Goal: Task Accomplishment & Management: Use online tool/utility

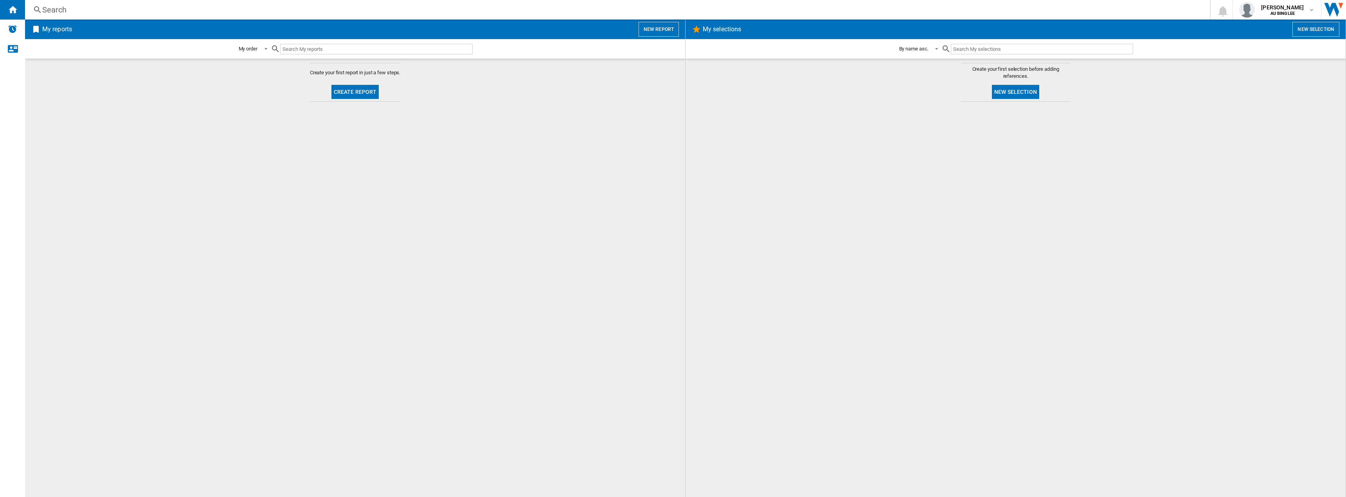
click at [668, 33] on button "New report" at bounding box center [659, 29] width 40 height 15
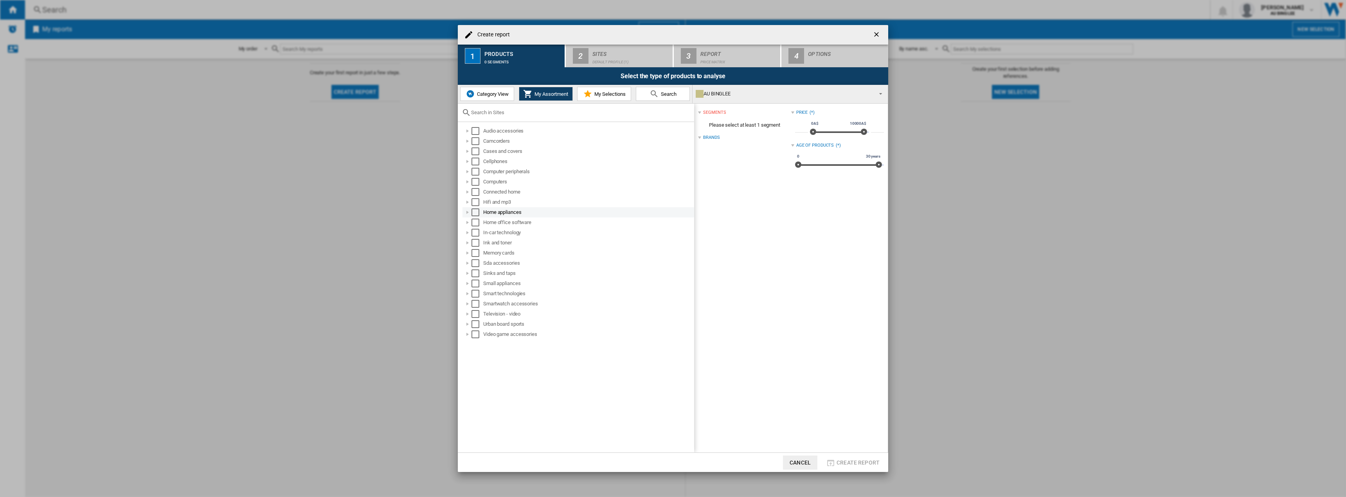
click at [468, 214] on div at bounding box center [468, 213] width 8 height 8
click at [475, 222] on div at bounding box center [476, 223] width 8 height 8
click at [476, 221] on div at bounding box center [476, 223] width 8 height 8
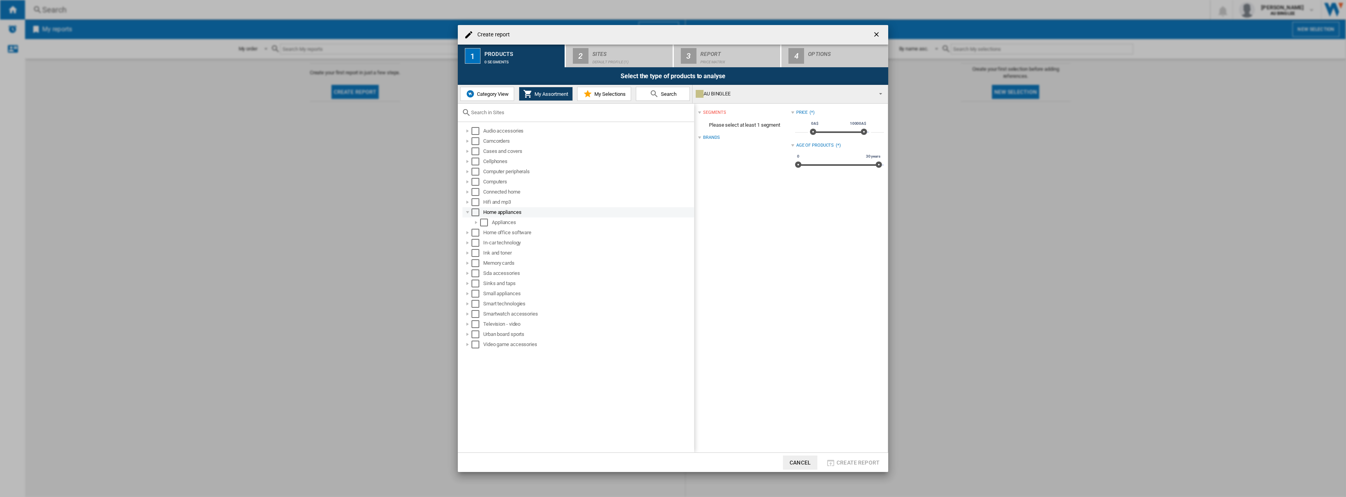
click at [466, 211] on div at bounding box center [468, 213] width 8 height 8
click at [468, 264] on div at bounding box center [468, 263] width 8 height 8
click at [477, 275] on div at bounding box center [476, 274] width 8 height 8
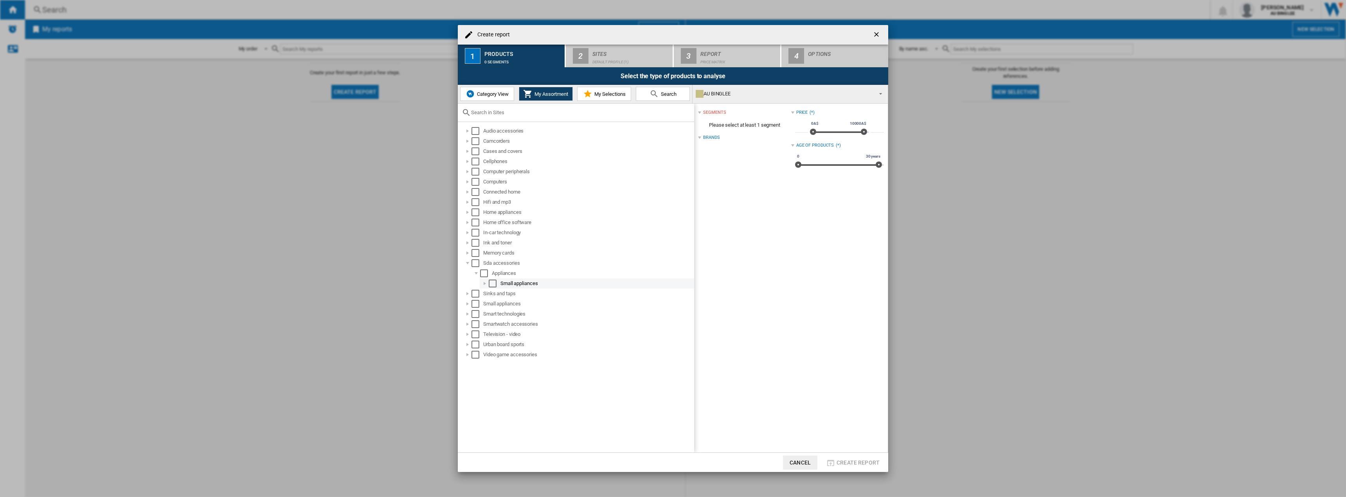
click at [482, 283] on div at bounding box center [485, 284] width 8 height 8
click at [466, 264] on div at bounding box center [468, 263] width 8 height 8
click at [469, 284] on div at bounding box center [468, 284] width 8 height 8
click at [467, 284] on div at bounding box center [468, 284] width 8 height 8
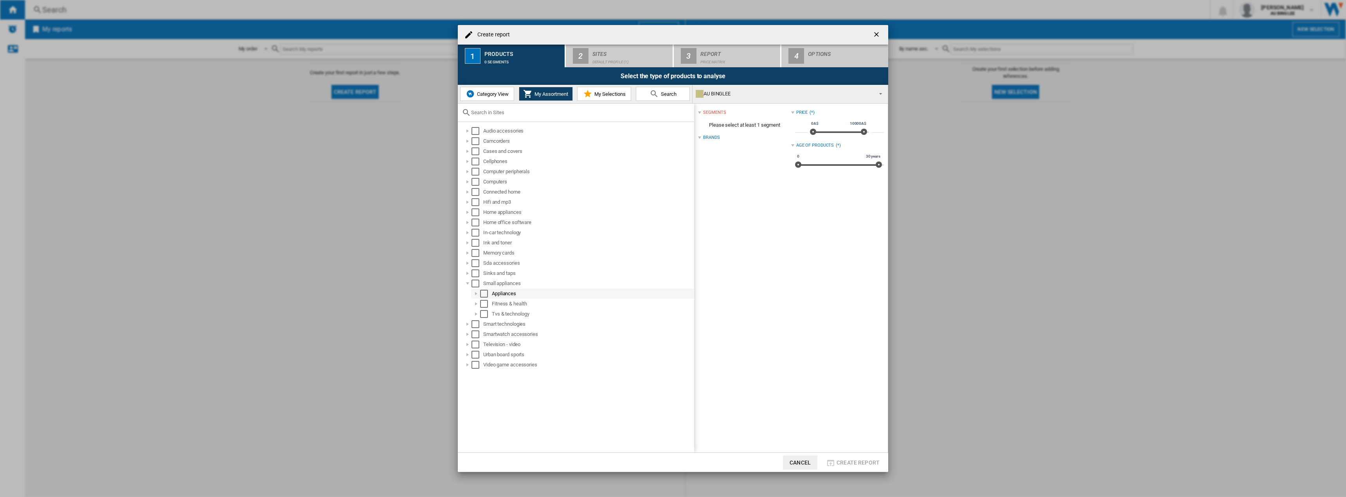
click at [479, 293] on div at bounding box center [476, 294] width 8 height 8
click at [486, 356] on div at bounding box center [485, 355] width 8 height 8
click at [475, 297] on div at bounding box center [476, 294] width 8 height 8
click at [471, 287] on div at bounding box center [468, 284] width 8 height 8
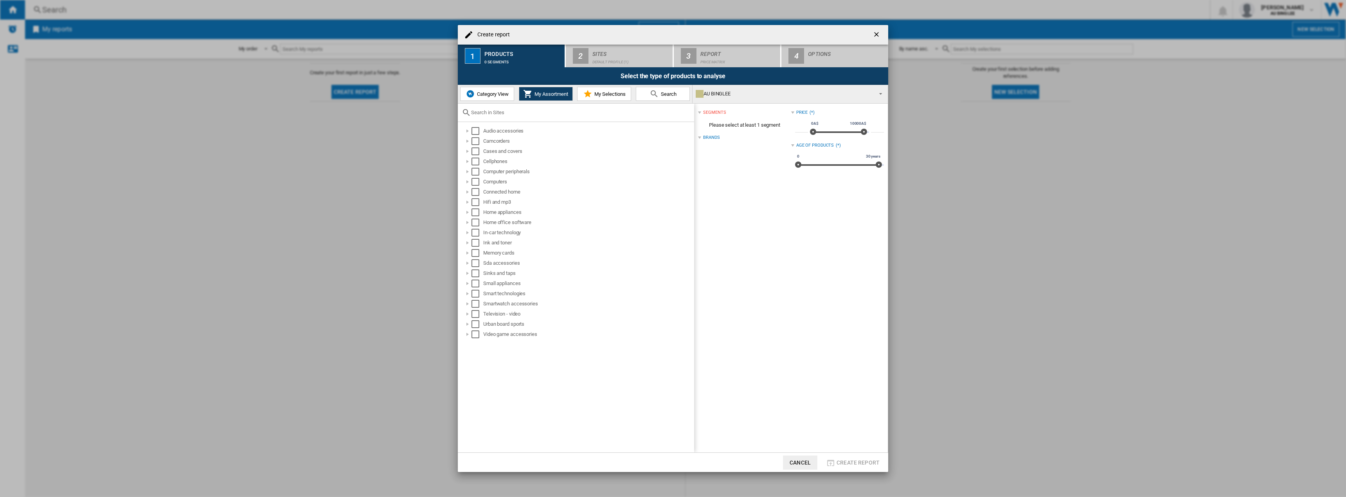
click at [499, 115] on input "text" at bounding box center [580, 113] width 219 height 6
type input "f"
type input "v"
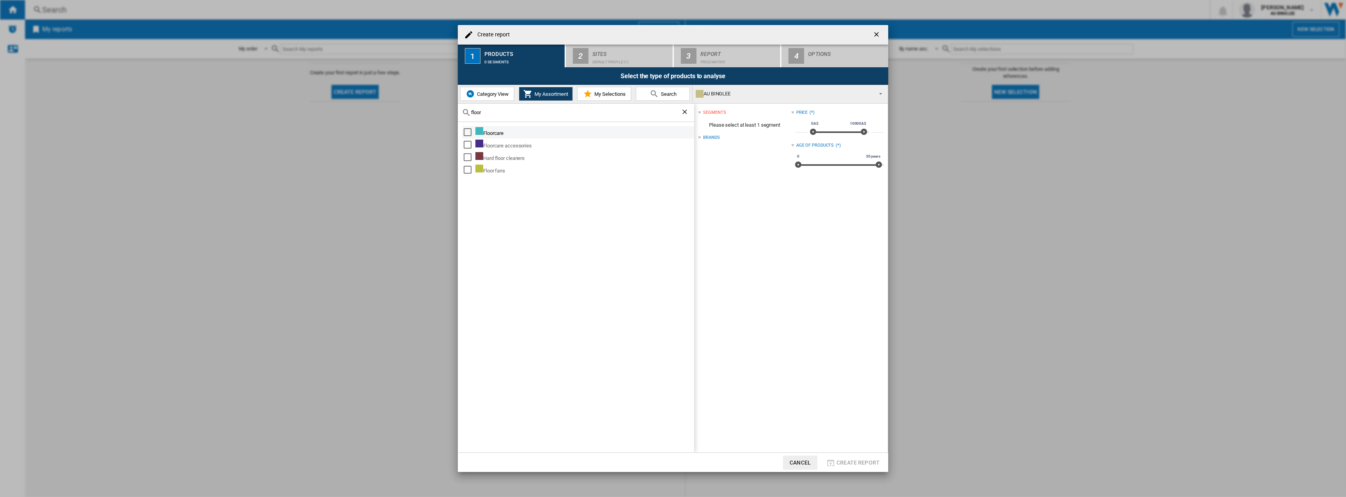
type input "floor"
click at [470, 130] on div "Select" at bounding box center [468, 132] width 8 height 8
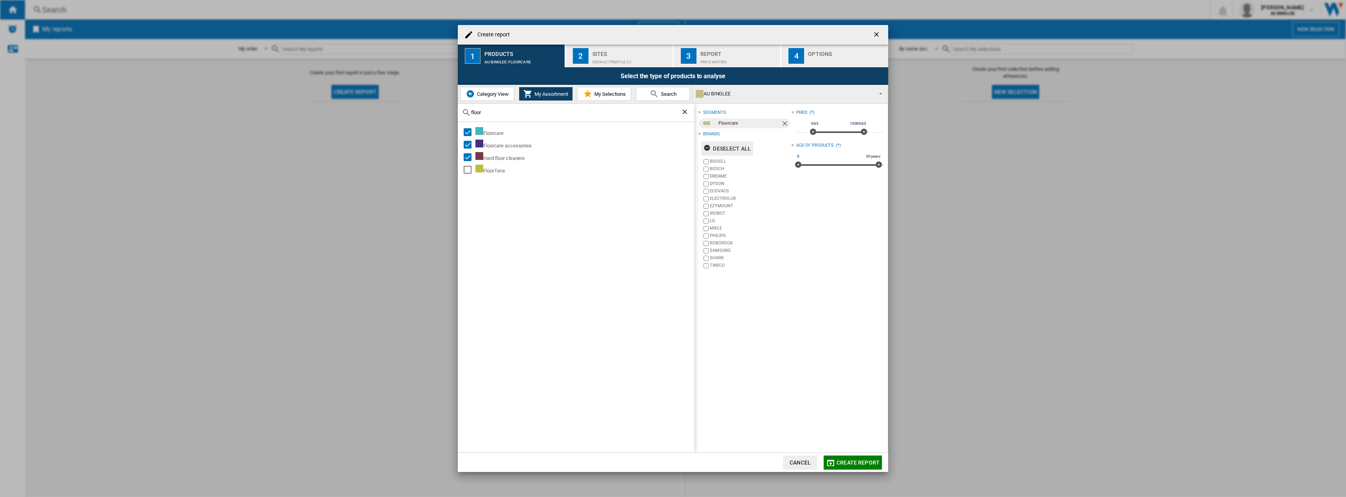
click at [705, 149] on ng-md-icon "button" at bounding box center [708, 148] width 9 height 9
click at [609, 55] on div "Sites" at bounding box center [630, 52] width 77 height 8
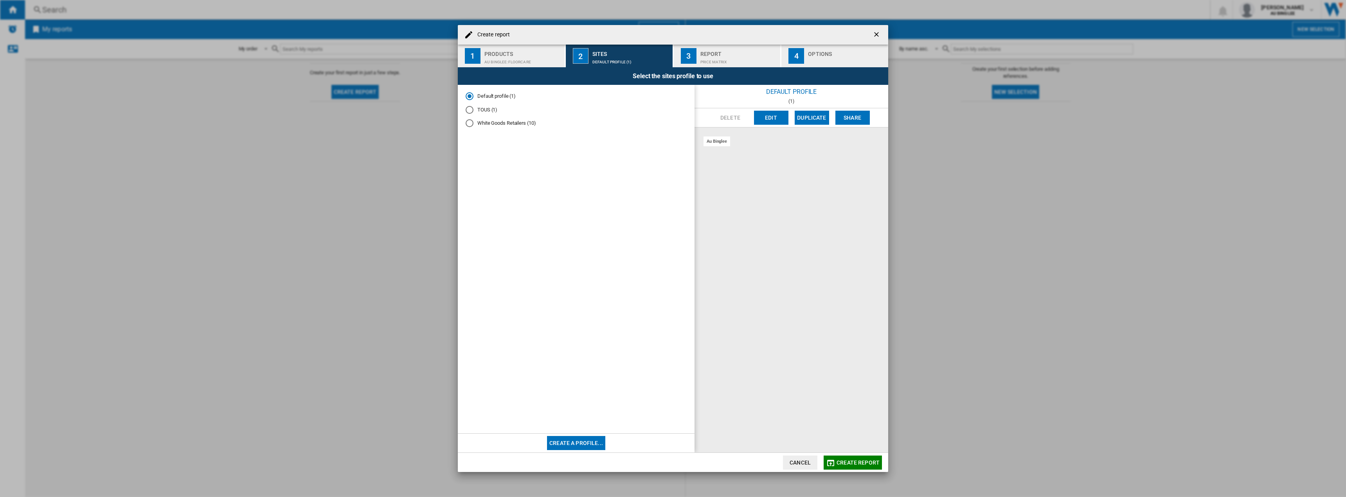
click at [711, 52] on div "Report" at bounding box center [738, 52] width 77 height 8
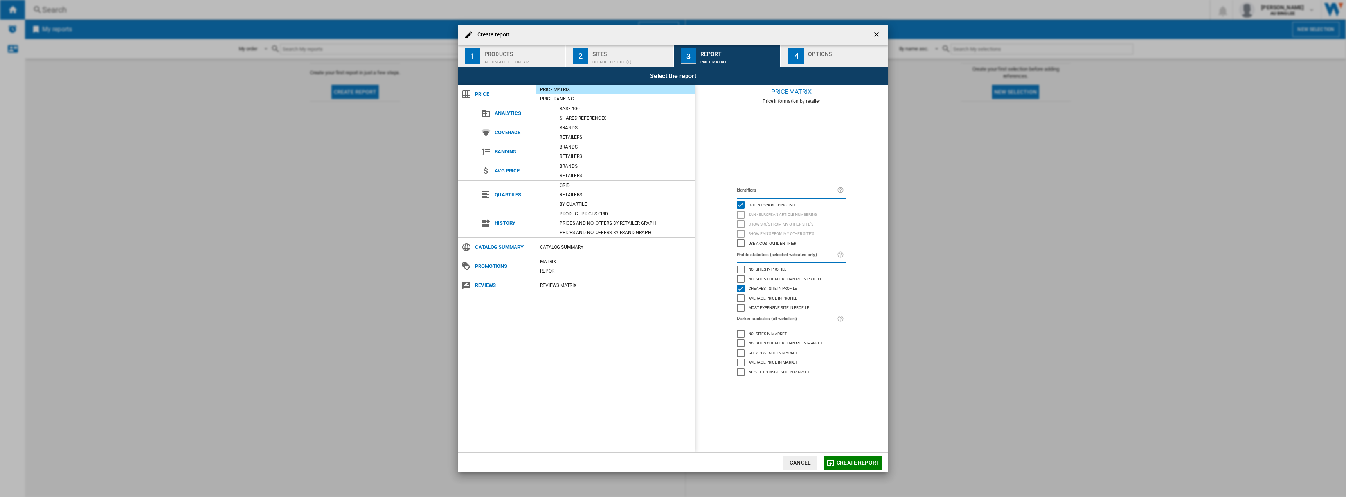
click at [823, 53] on div "Options" at bounding box center [846, 52] width 77 height 8
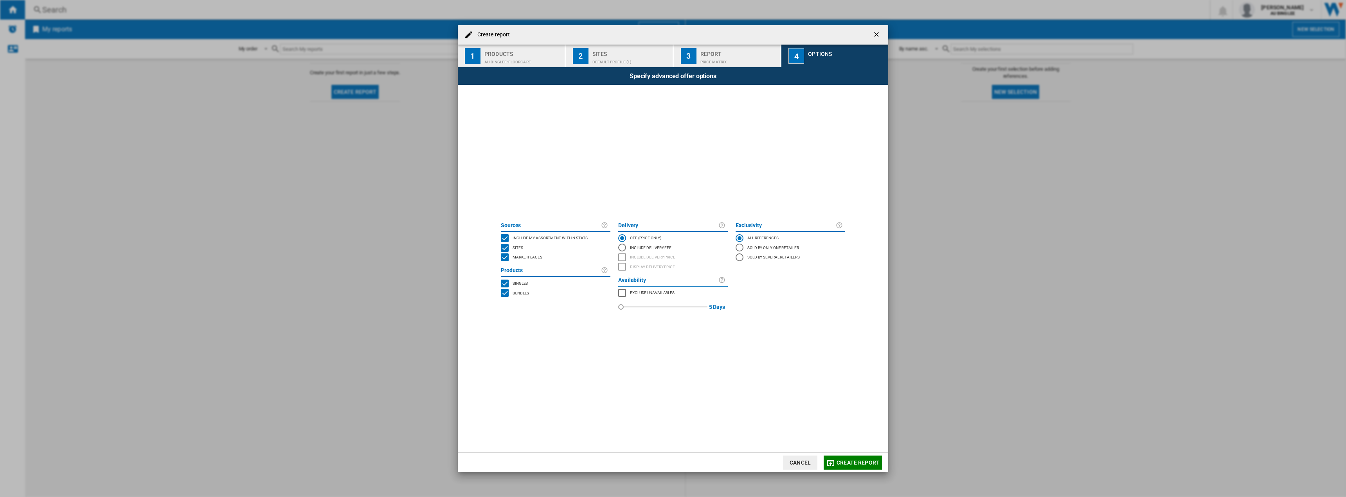
click at [727, 55] on div "Report" at bounding box center [738, 52] width 77 height 8
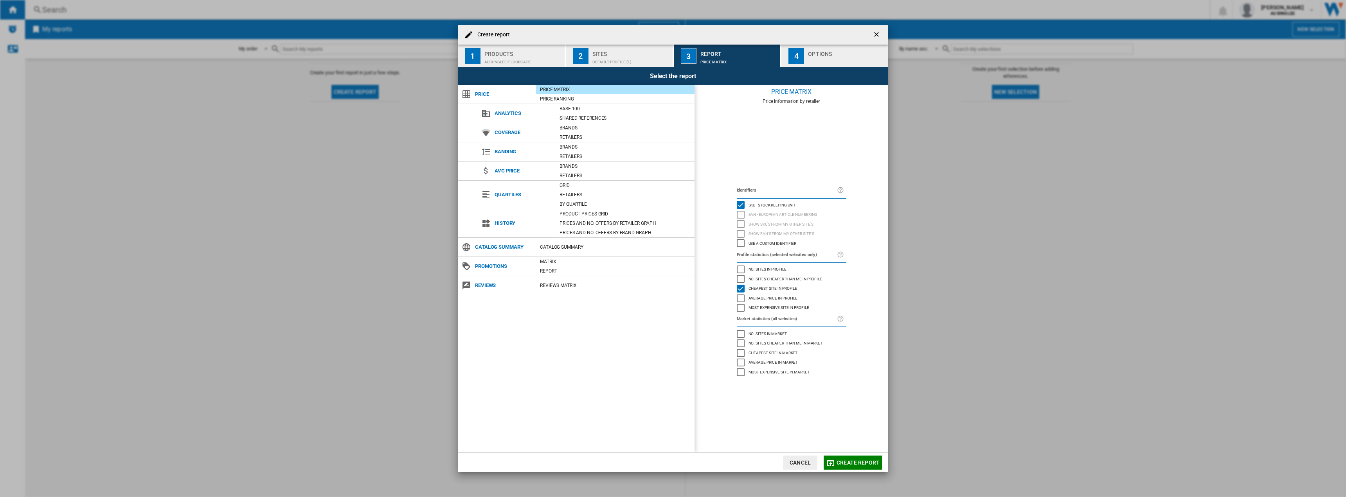
click at [622, 62] on div "Default profile (1)" at bounding box center [630, 60] width 77 height 8
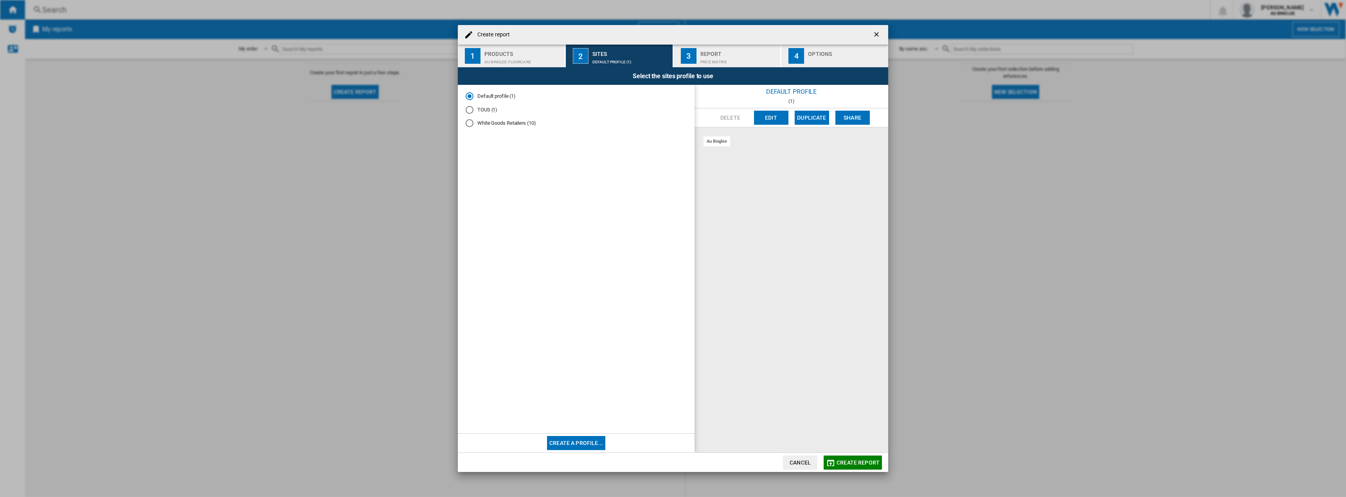
click at [489, 59] on div "AU BINGLEE:Floorcare" at bounding box center [522, 60] width 77 height 8
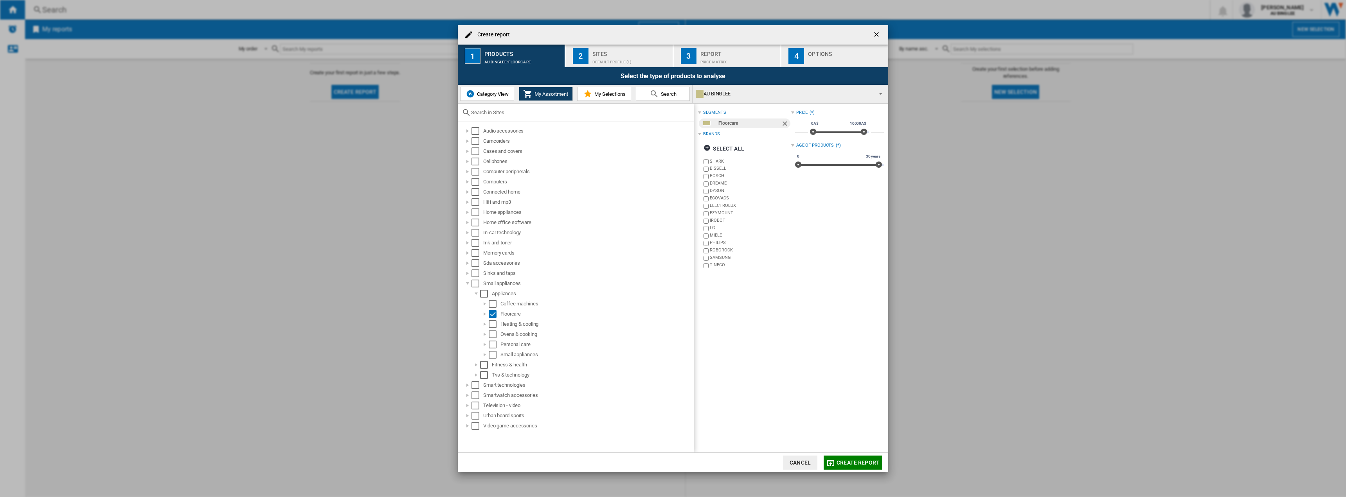
click at [843, 460] on span "Create report" at bounding box center [858, 463] width 43 height 6
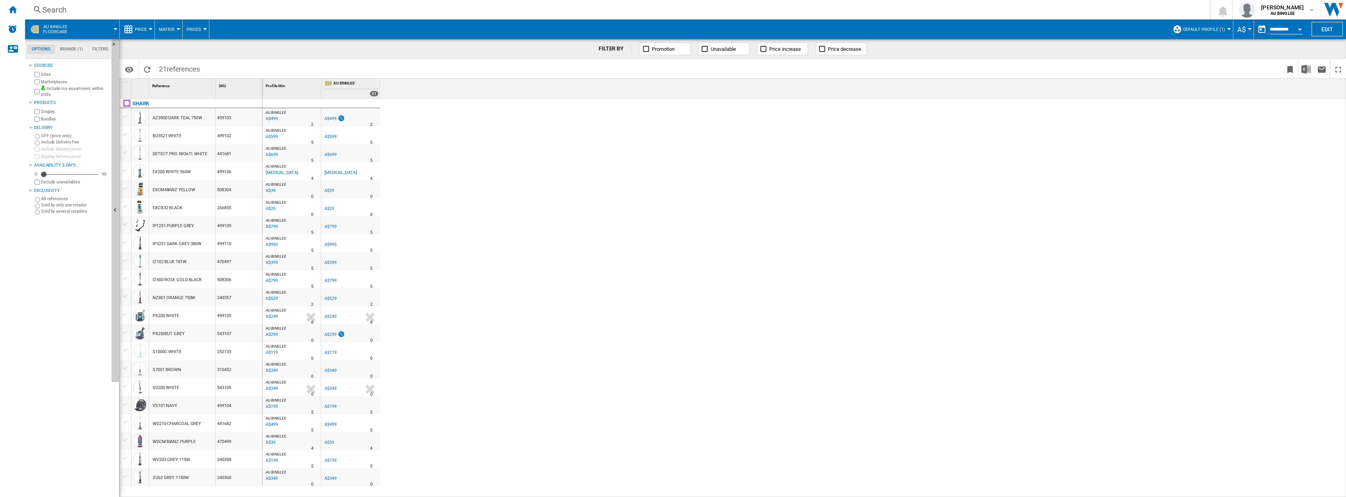
click at [274, 228] on div "A$799" at bounding box center [271, 227] width 13 height 8
click at [334, 227] on div "A$799" at bounding box center [330, 226] width 12 height 5
click at [272, 87] on span "Profile Min" at bounding box center [276, 86] width 20 height 4
click at [273, 85] on span "Profile Min" at bounding box center [276, 86] width 20 height 4
click at [682, 154] on div "AU BINGLEE : 0.0 % A$499 % N/A 2 AU [GEOGRAPHIC_DATA] : 0.0 % A$499 % N/A" at bounding box center [805, 298] width 1084 height 399
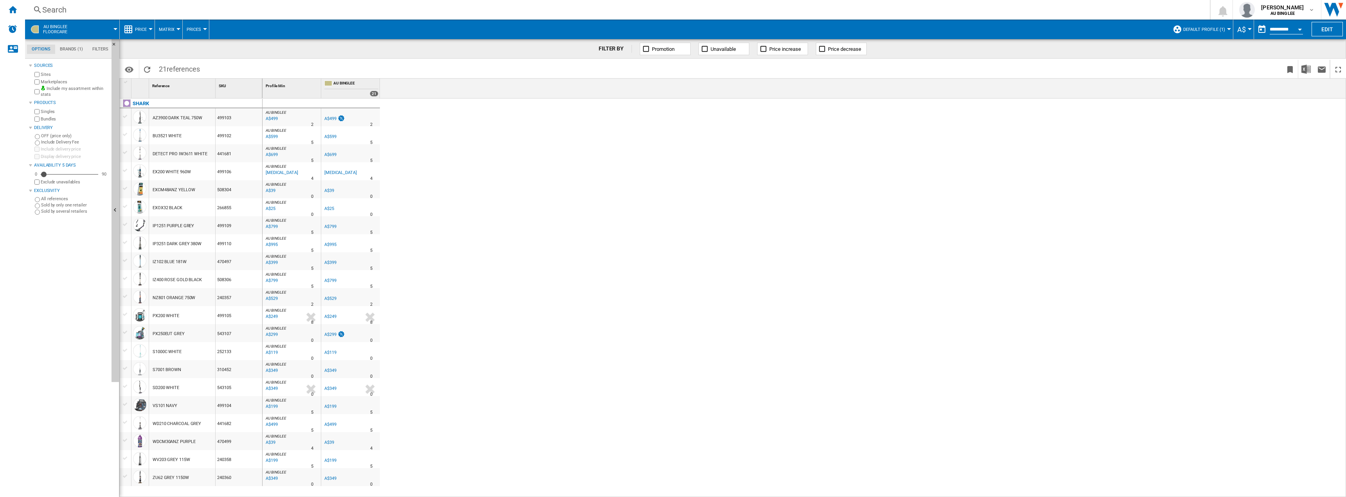
click at [110, 30] on span at bounding box center [96, 30] width 37 height 20
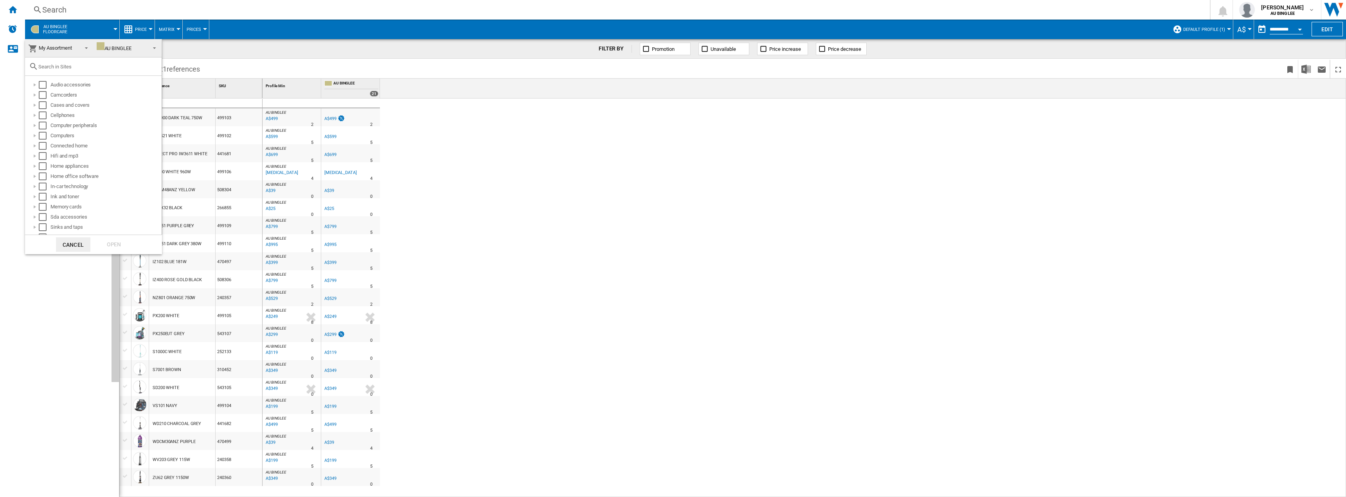
click at [112, 29] on md-backdrop at bounding box center [673, 248] width 1346 height 497
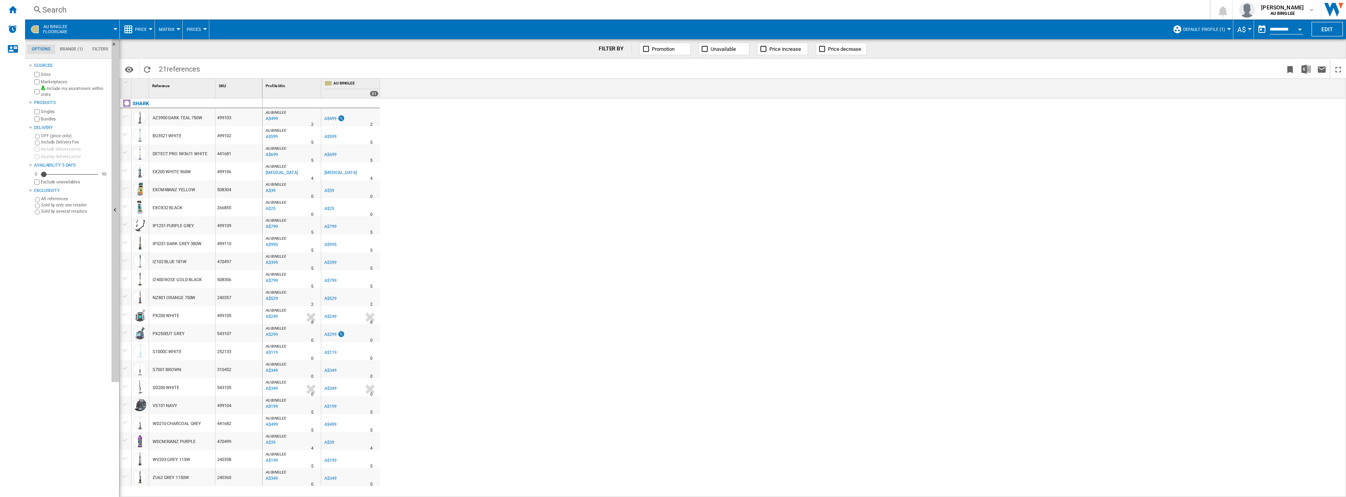
click at [138, 31] on span "Price" at bounding box center [141, 29] width 12 height 5
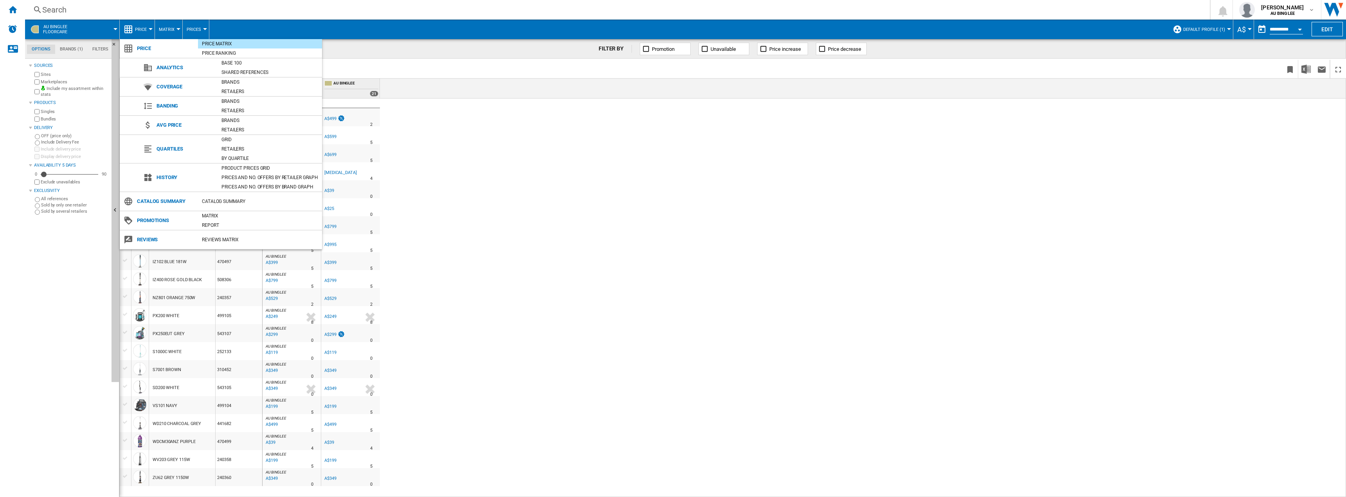
click at [140, 30] on md-backdrop at bounding box center [673, 248] width 1346 height 497
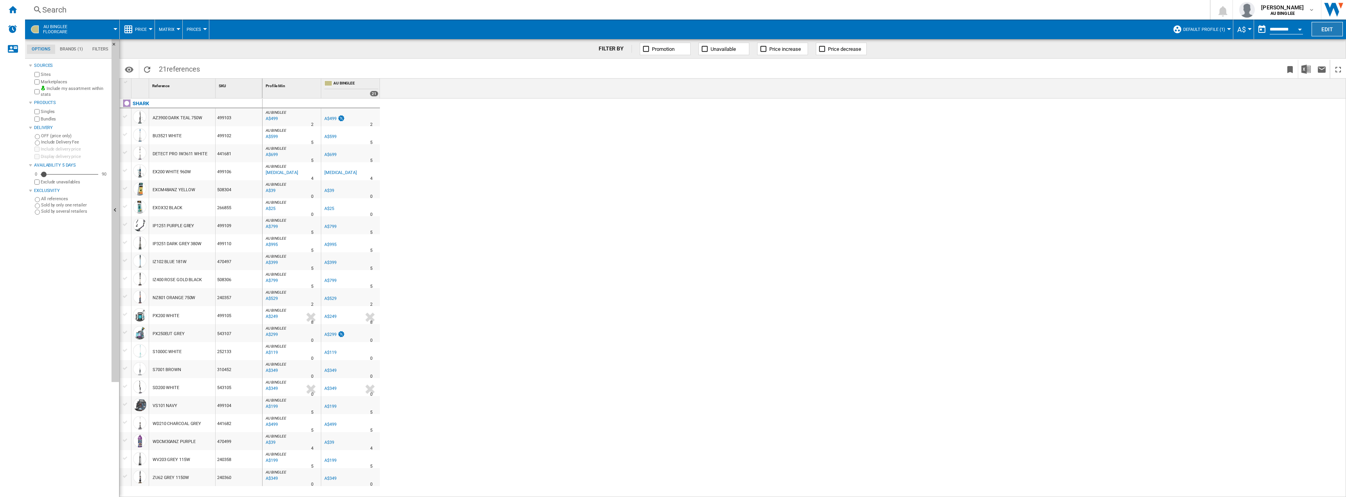
click at [1330, 29] on button "Edit" at bounding box center [1327, 29] width 31 height 14
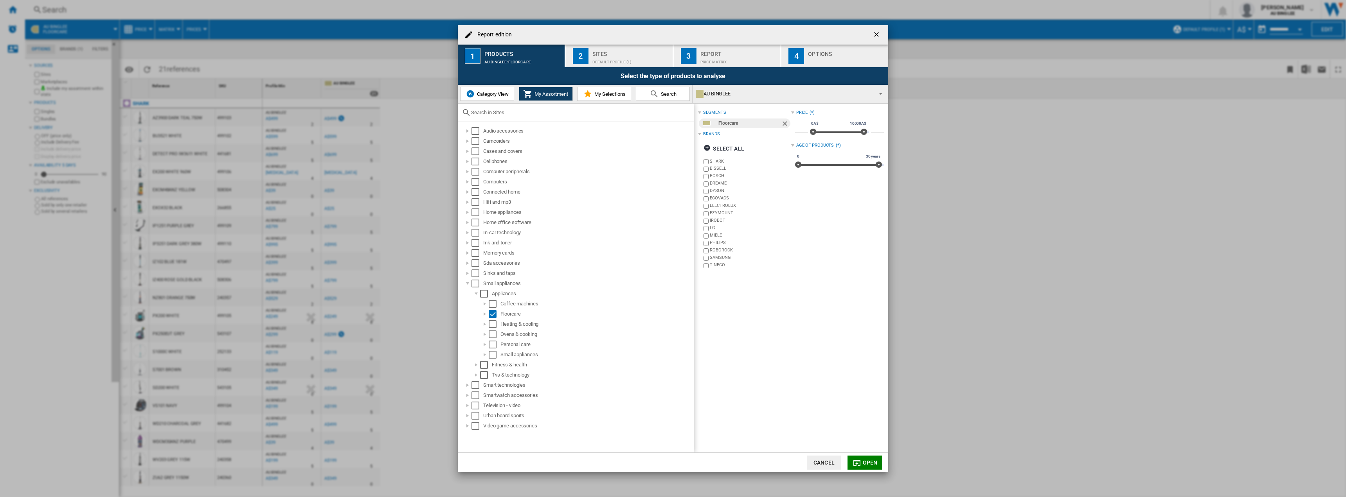
click at [600, 57] on div "Default profile (1)" at bounding box center [630, 60] width 77 height 8
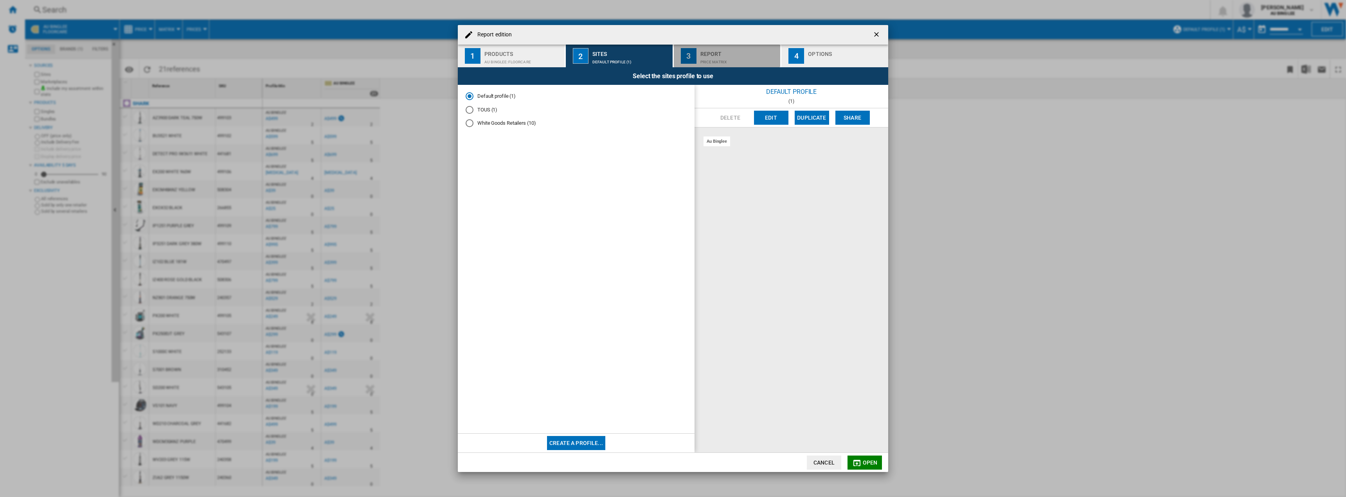
click at [712, 56] on div "Price Matrix" at bounding box center [738, 60] width 77 height 8
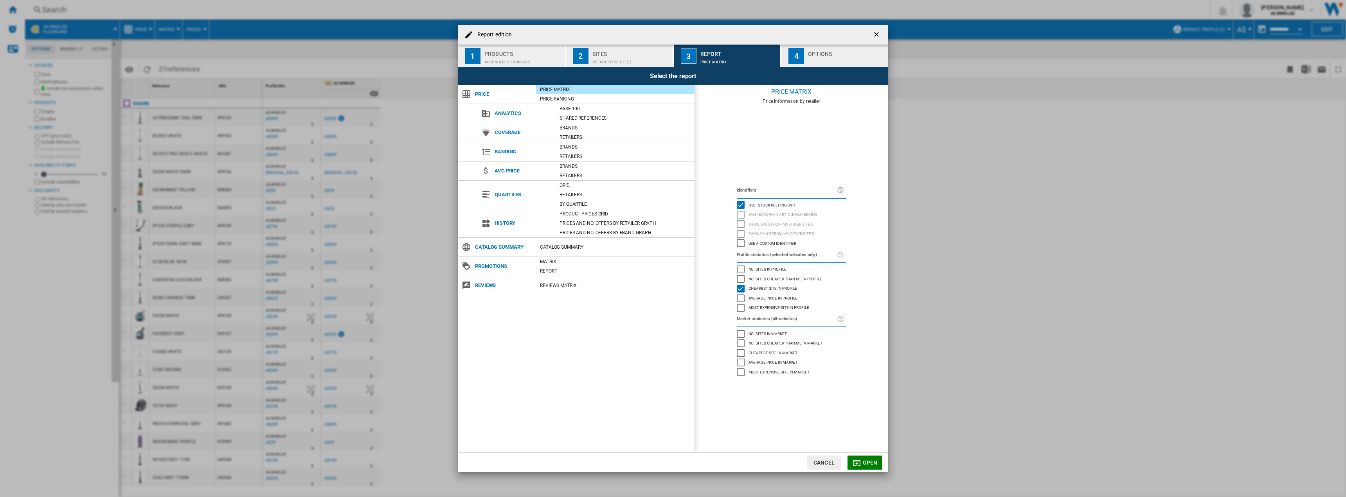
click at [827, 58] on div "Report edition ..." at bounding box center [846, 60] width 77 height 8
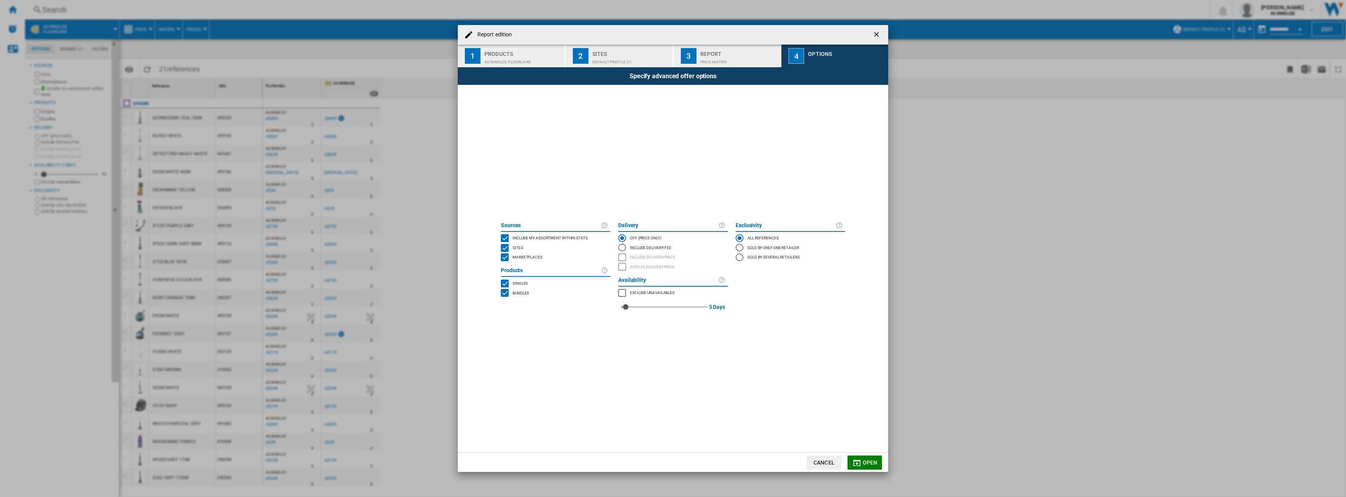
click at [702, 54] on div "Report" at bounding box center [738, 52] width 77 height 8
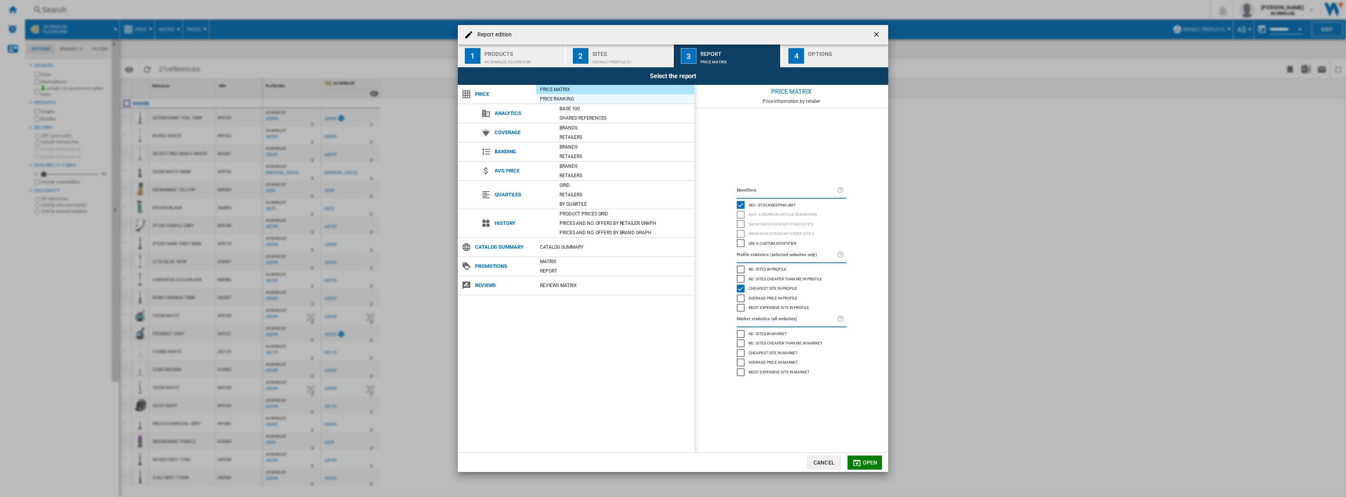
click at [550, 100] on div "Price Ranking" at bounding box center [615, 99] width 158 height 8
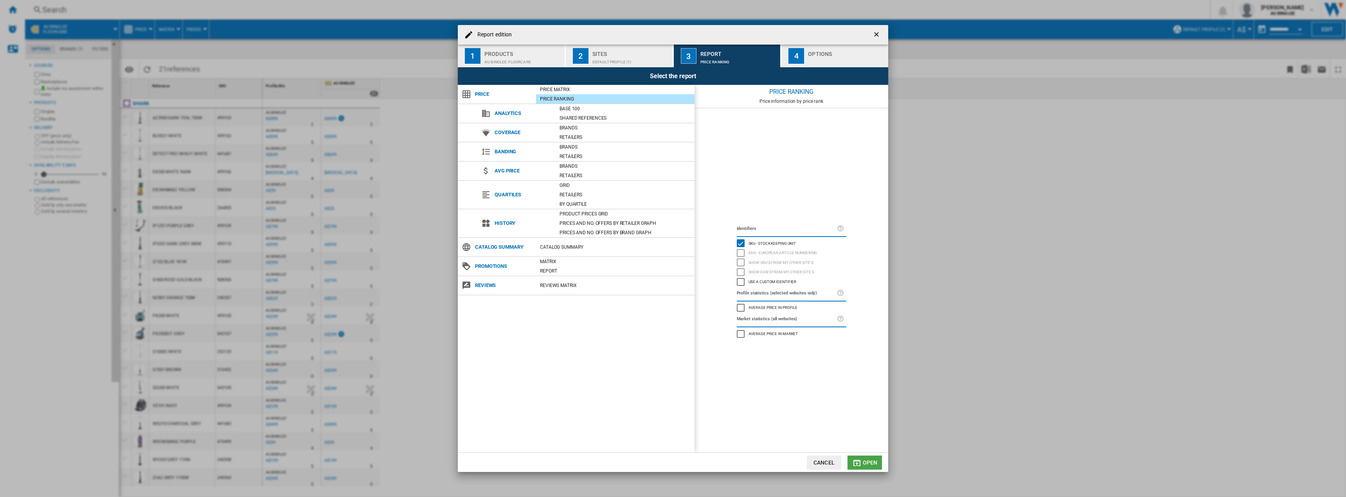
click at [868, 463] on span "Open" at bounding box center [870, 463] width 15 height 6
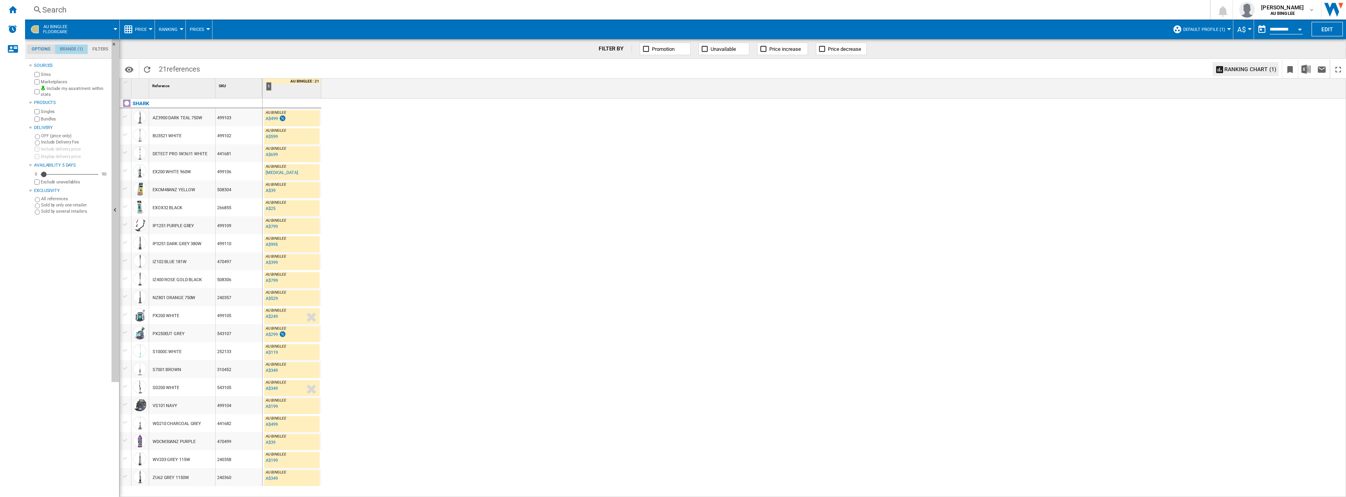
click at [67, 51] on md-tab-item "Brands (1)" at bounding box center [71, 49] width 32 height 9
click at [93, 49] on md-tab-item "Filters" at bounding box center [100, 49] width 25 height 9
click at [113, 32] on span at bounding box center [96, 30] width 37 height 20
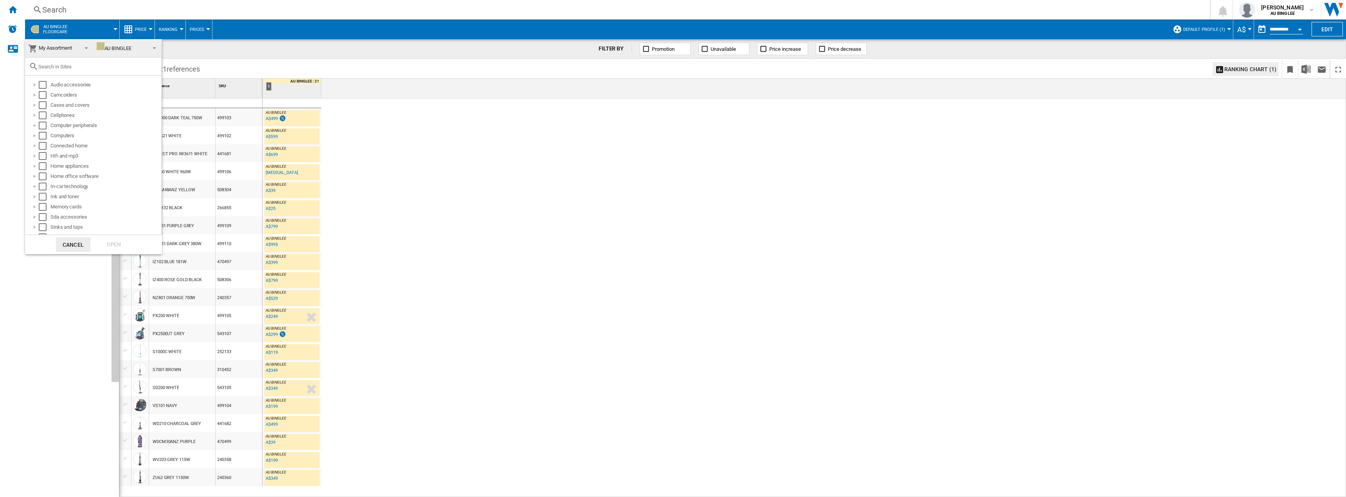
click at [113, 31] on md-backdrop at bounding box center [673, 248] width 1346 height 497
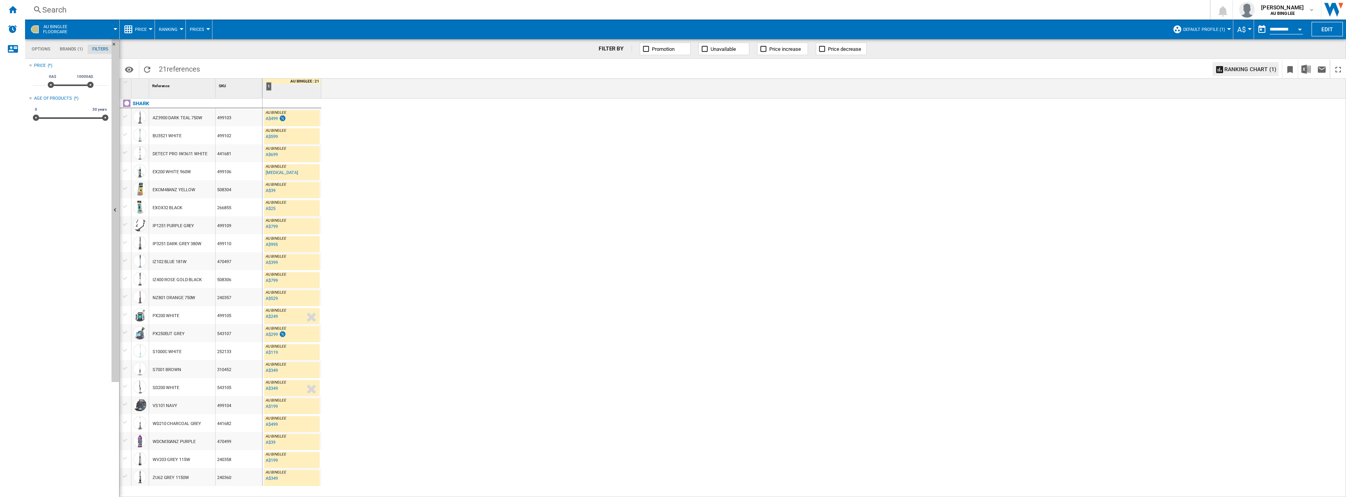
click at [147, 25] on button "Price" at bounding box center [143, 30] width 16 height 20
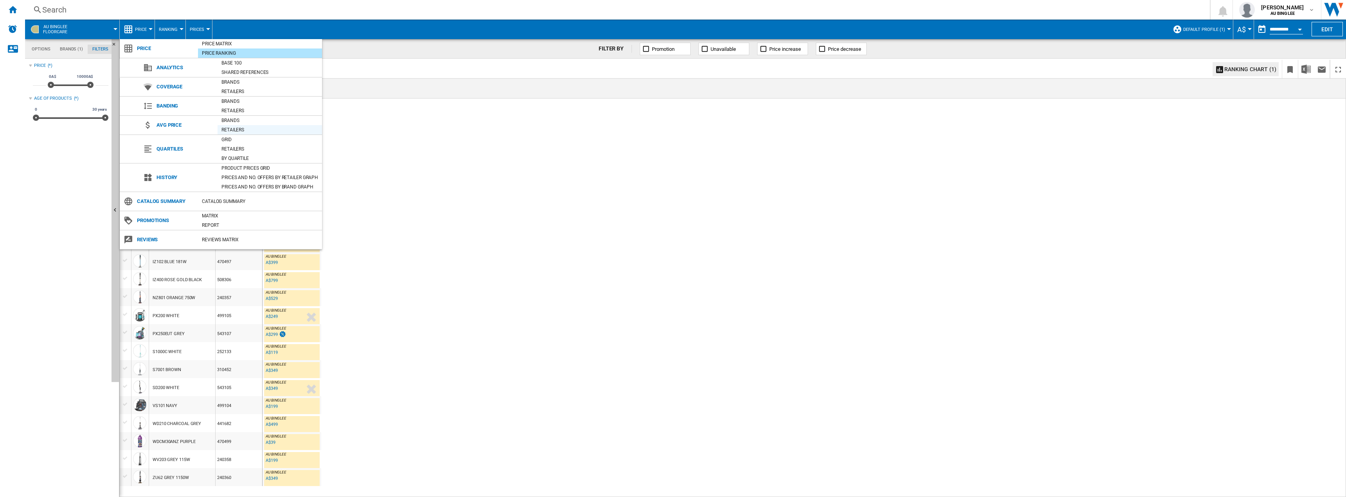
click at [244, 128] on div "Retailers" at bounding box center [270, 130] width 104 height 8
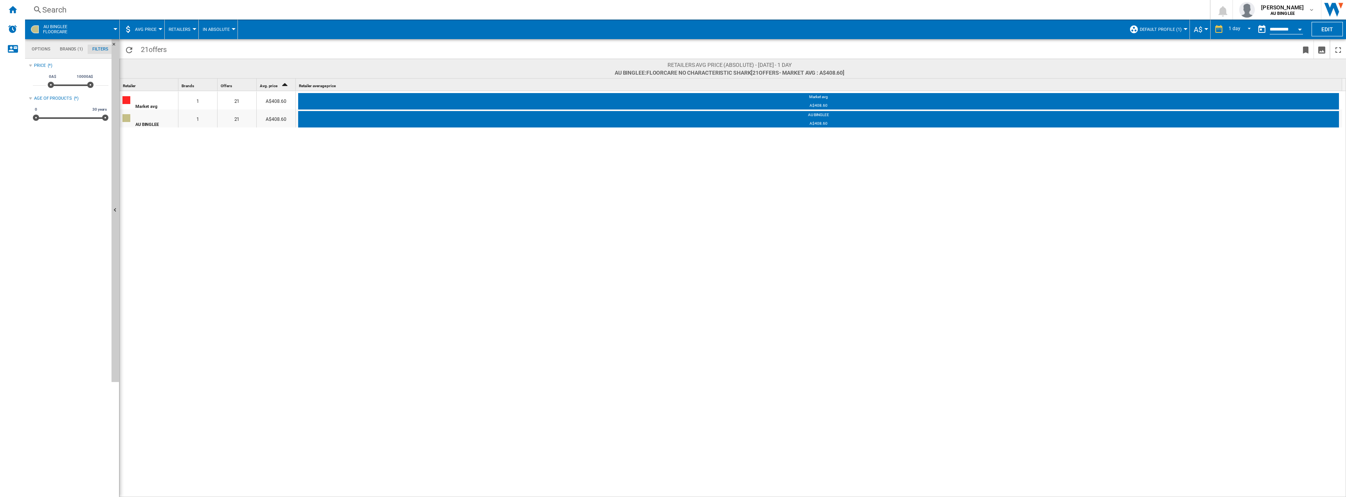
click at [184, 25] on button "Retailers" at bounding box center [182, 30] width 26 height 20
click at [184, 29] on md-backdrop at bounding box center [673, 248] width 1346 height 497
click at [13, 12] on ng-md-icon "Home" at bounding box center [12, 9] width 9 height 9
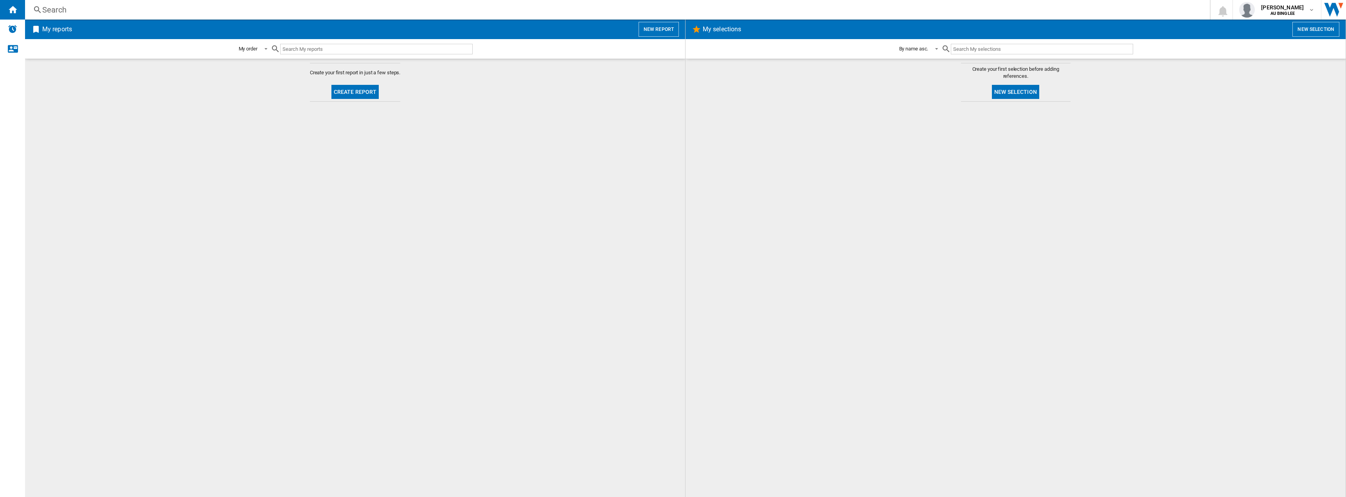
click at [349, 93] on button "Create report" at bounding box center [355, 92] width 48 height 14
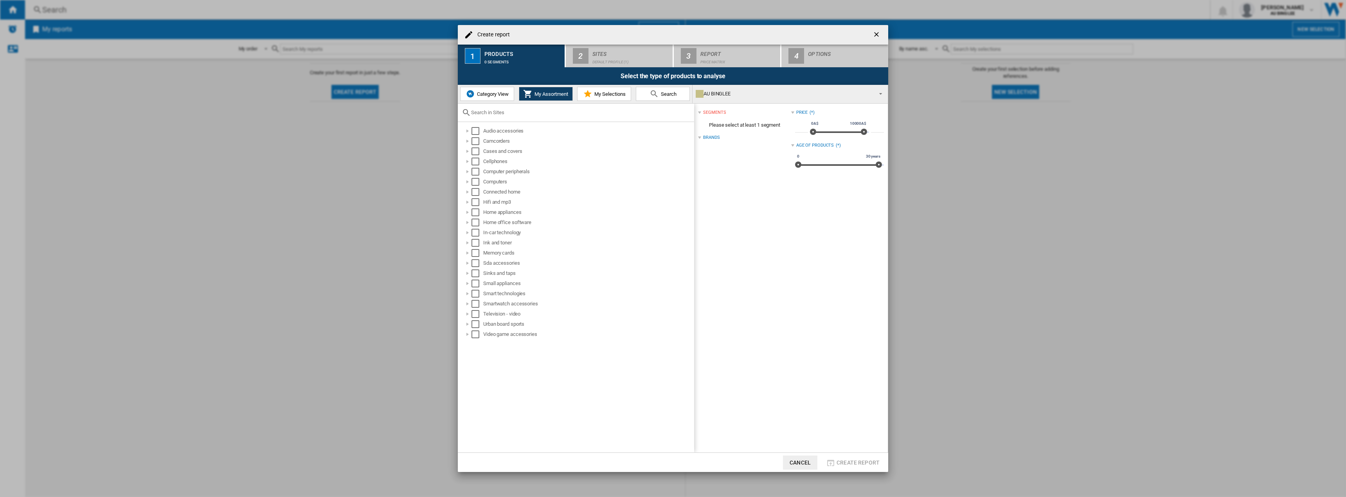
click at [803, 462] on button "Cancel" at bounding box center [800, 463] width 34 height 14
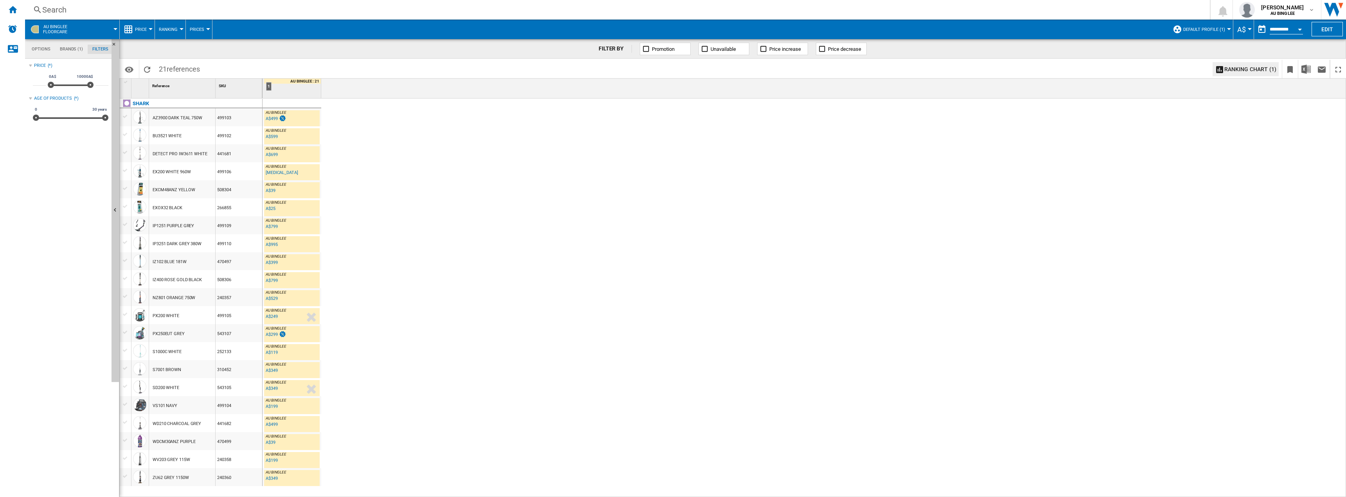
click at [44, 48] on md-tab-item "Options" at bounding box center [41, 49] width 28 height 9
click at [62, 23] on button "AU BINGLEE Floorcare" at bounding box center [59, 30] width 32 height 20
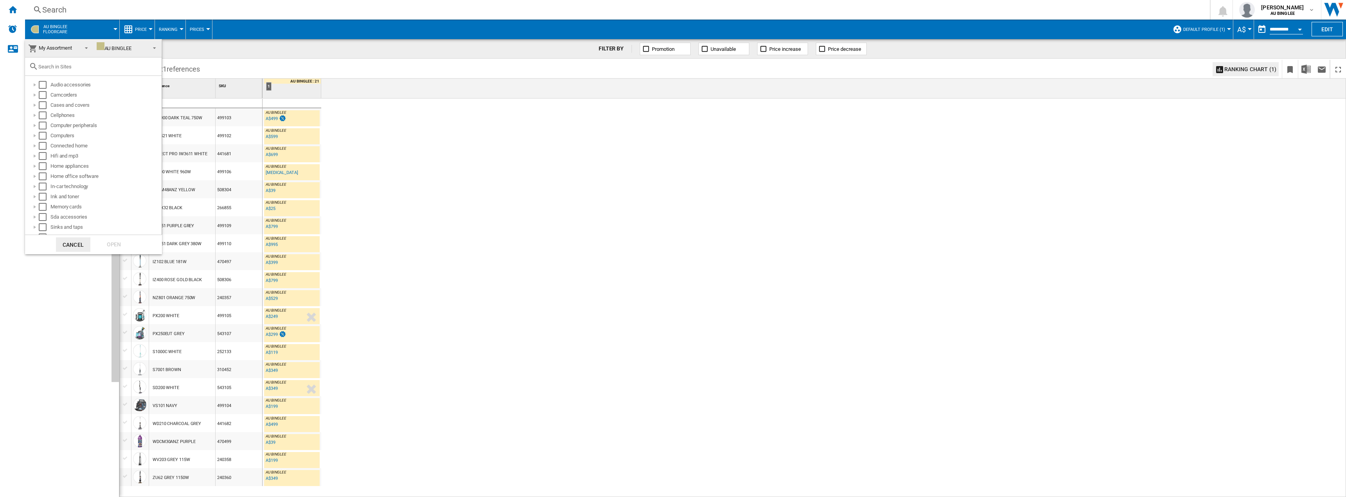
click at [145, 27] on md-backdrop at bounding box center [673, 248] width 1346 height 497
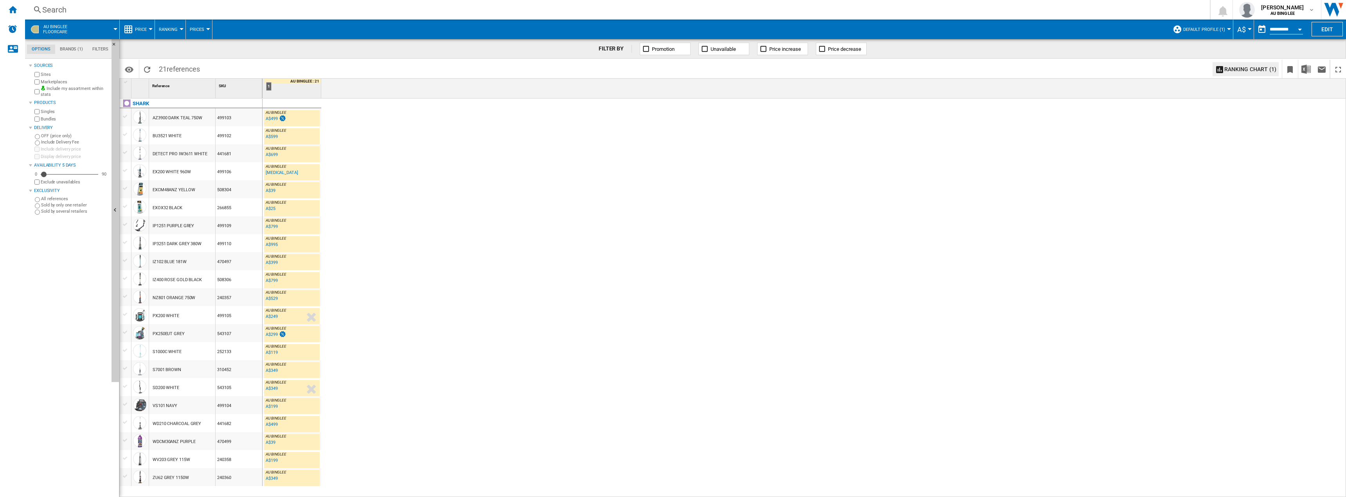
click at [145, 27] on span "Price" at bounding box center [141, 29] width 12 height 5
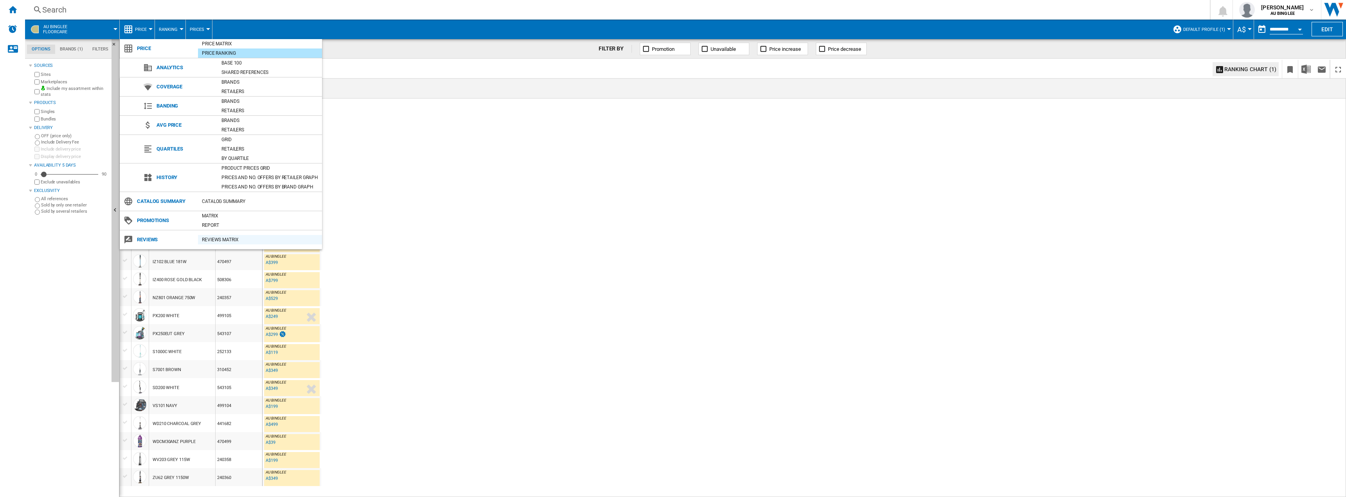
click at [219, 239] on div "REVIEWS Matrix" at bounding box center [260, 240] width 124 height 8
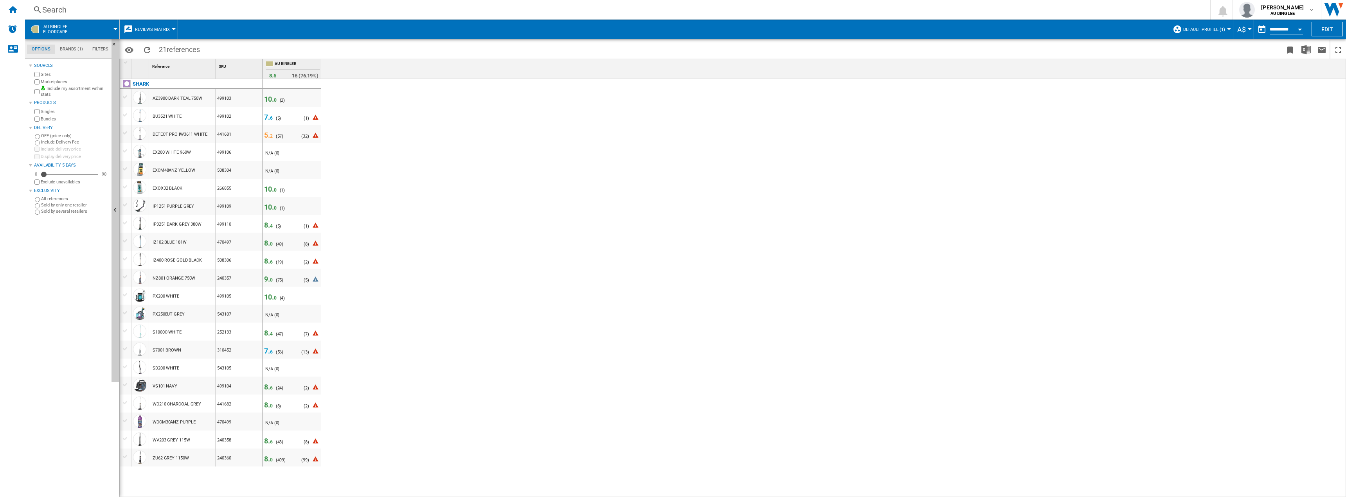
click at [316, 117] on icon at bounding box center [314, 118] width 9 height 9
click at [152, 33] on button "Reviews Matrix" at bounding box center [154, 30] width 39 height 20
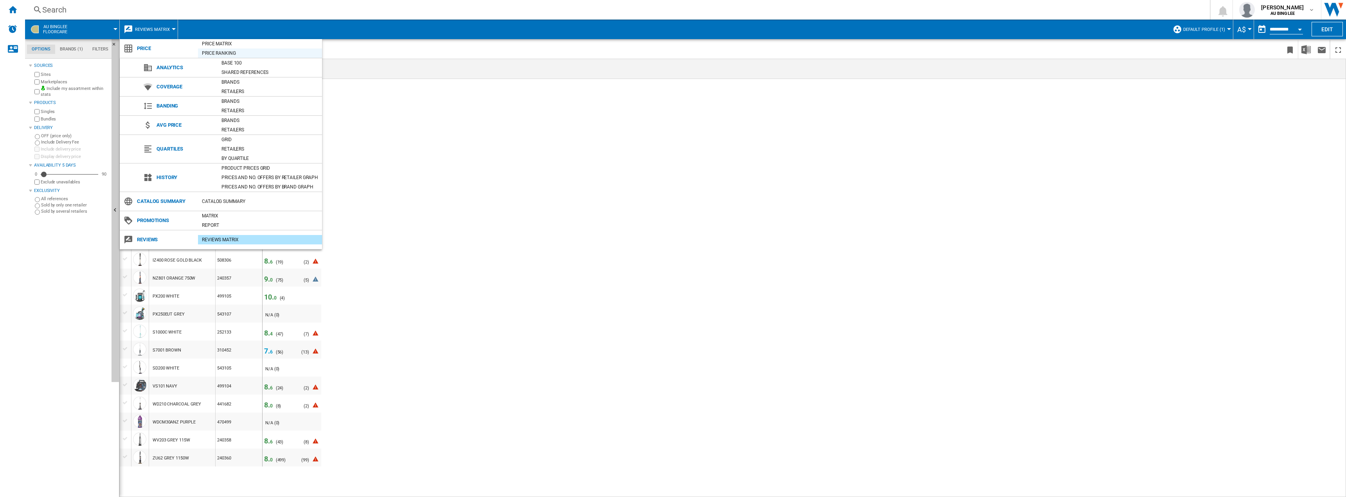
click at [221, 52] on div "Price Ranking" at bounding box center [260, 53] width 124 height 8
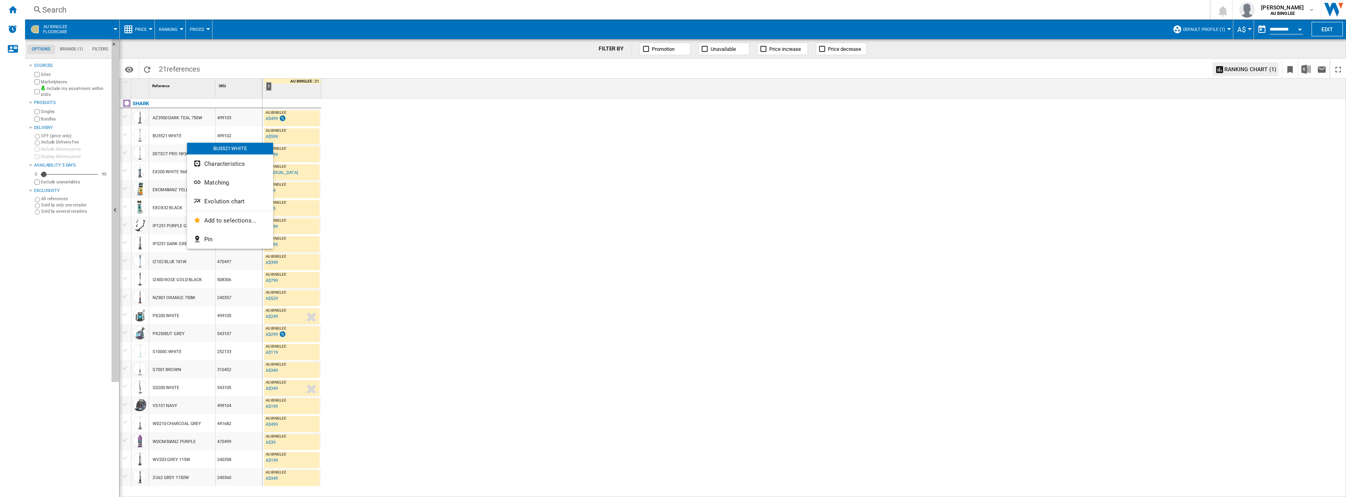
drag, startPoint x: 179, startPoint y: 136, endPoint x: 423, endPoint y: 184, distance: 248.4
drag, startPoint x: 423, startPoint y: 184, endPoint x: 411, endPoint y: 178, distance: 13.7
click at [411, 178] on div at bounding box center [673, 248] width 1346 height 497
drag, startPoint x: 394, startPoint y: 168, endPoint x: 387, endPoint y: 166, distance: 6.9
drag, startPoint x: 387, startPoint y: 166, endPoint x: 205, endPoint y: 173, distance: 182.5
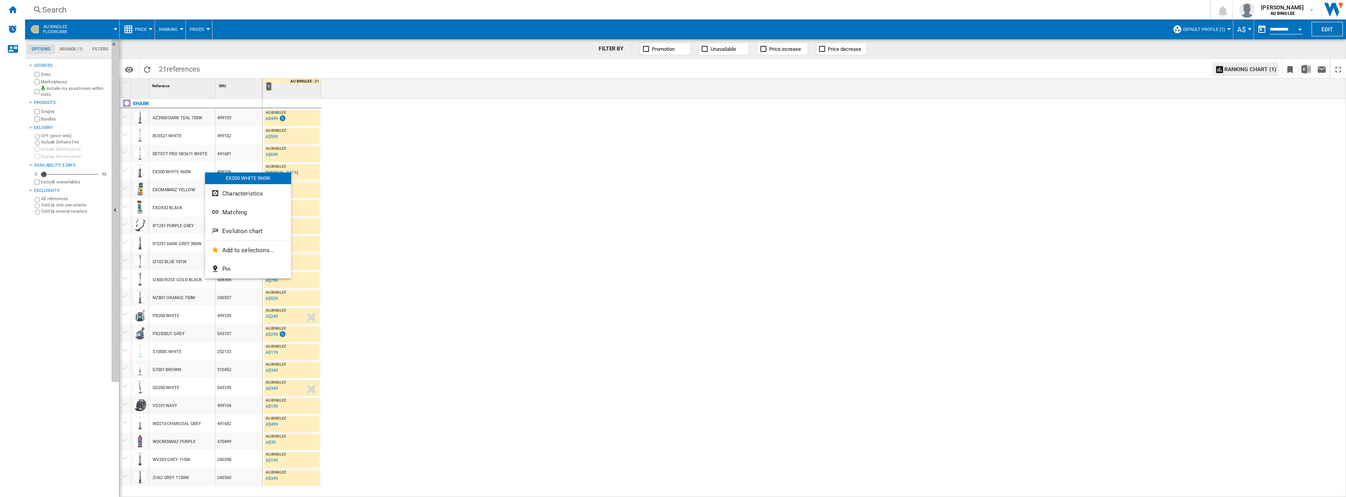
click at [187, 425] on div at bounding box center [673, 248] width 1346 height 497
click at [189, 425] on div "WD210 CHARCOAL GREY" at bounding box center [177, 424] width 49 height 18
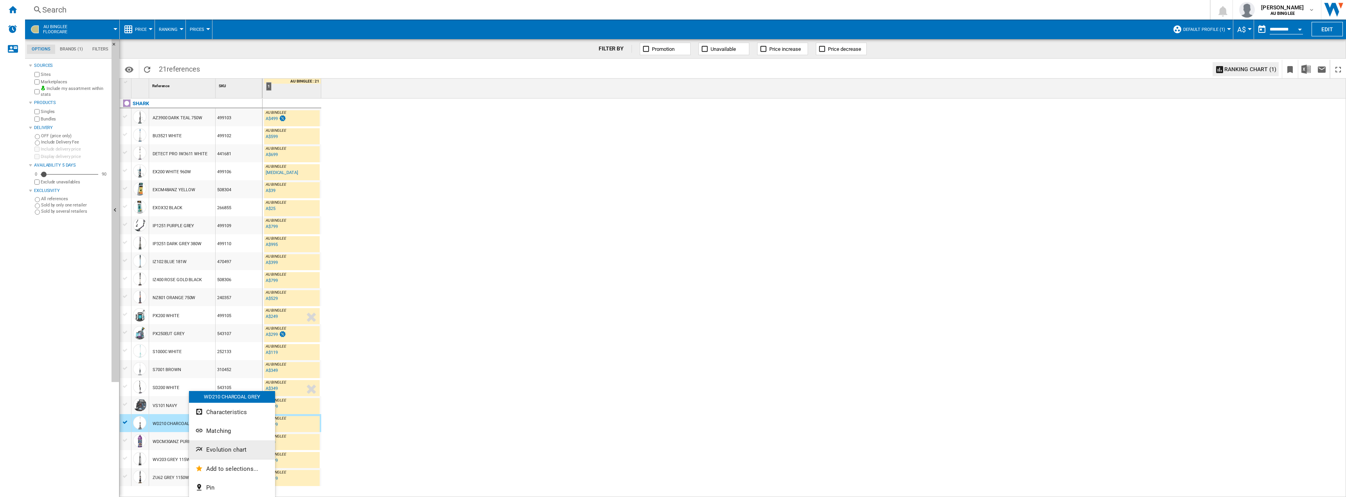
click at [250, 450] on button "Evolution chart" at bounding box center [232, 450] width 86 height 19
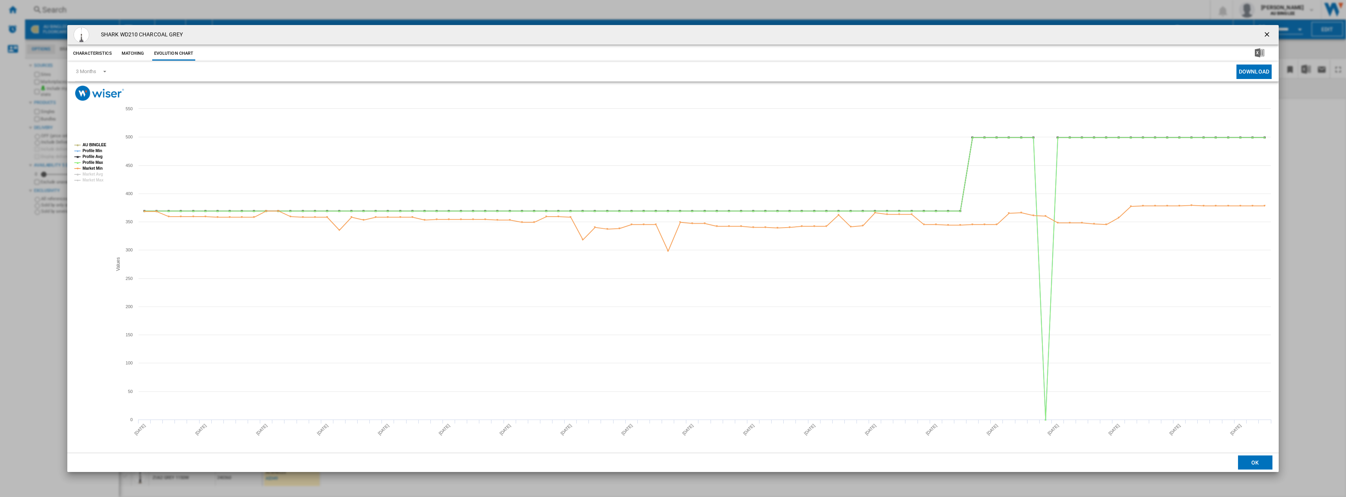
click at [1265, 34] on ng-md-icon "getI18NText('BUTTONS.CLOSE_DIALOG')" at bounding box center [1267, 35] width 9 height 9
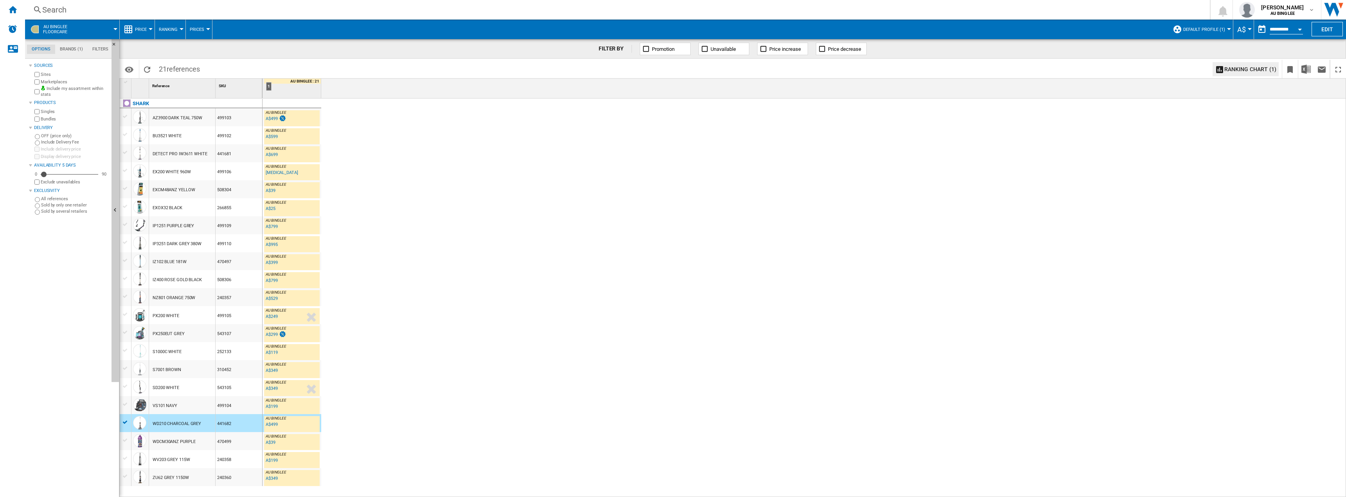
click at [103, 49] on md-tab-item "Filters" at bounding box center [100, 49] width 25 height 9
click at [66, 47] on md-tab-item "Brands (1)" at bounding box center [71, 49] width 32 height 9
click at [46, 50] on md-tab-item "Options" at bounding box center [41, 49] width 28 height 9
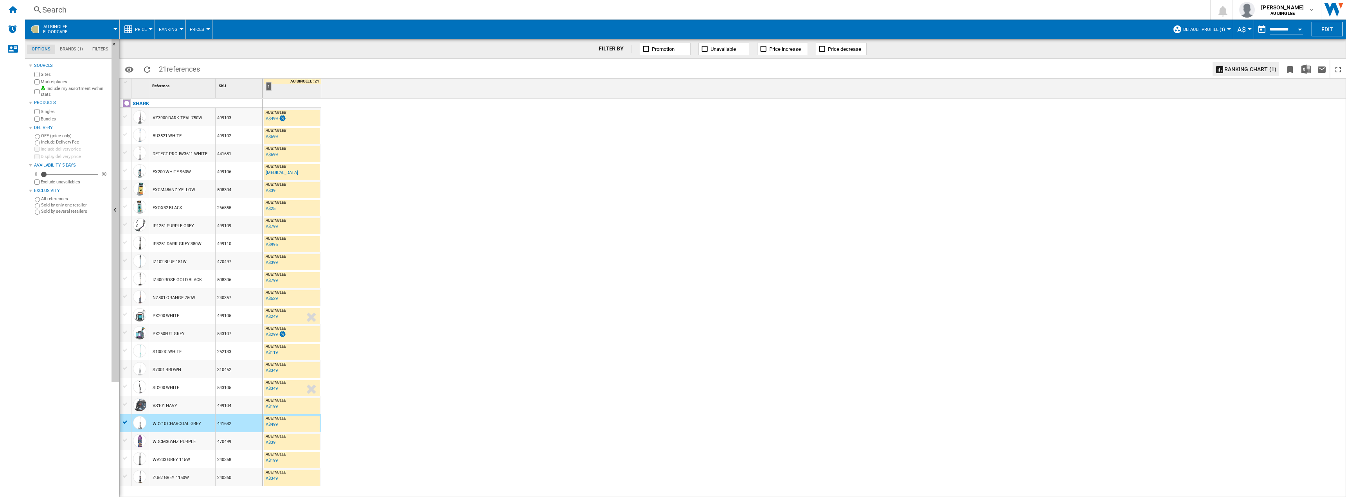
click at [141, 29] on span "Price" at bounding box center [141, 29] width 12 height 5
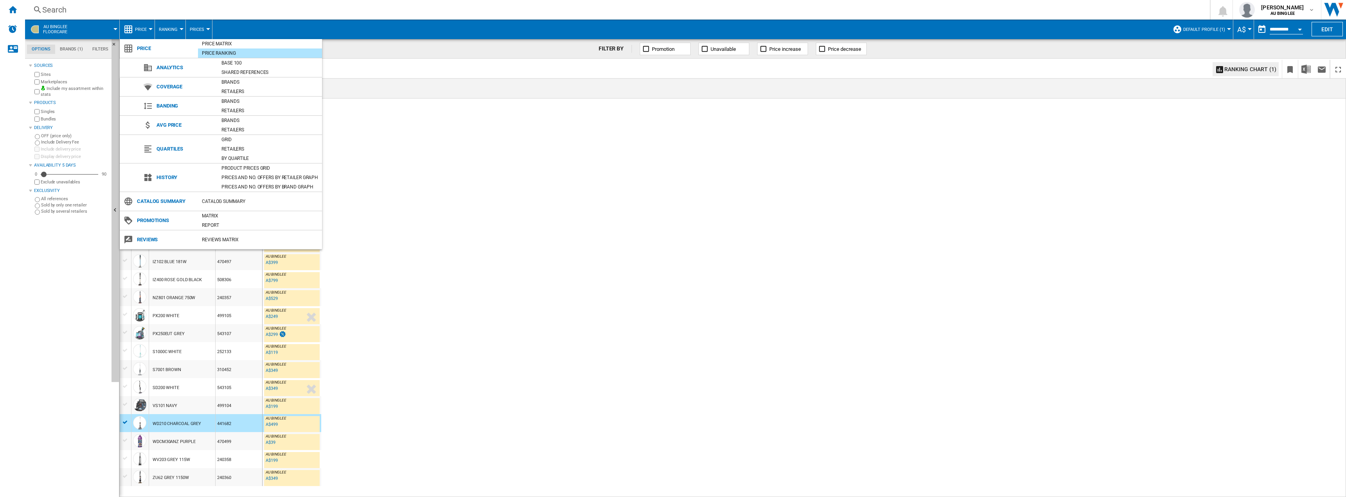
click at [164, 26] on md-backdrop at bounding box center [673, 248] width 1346 height 497
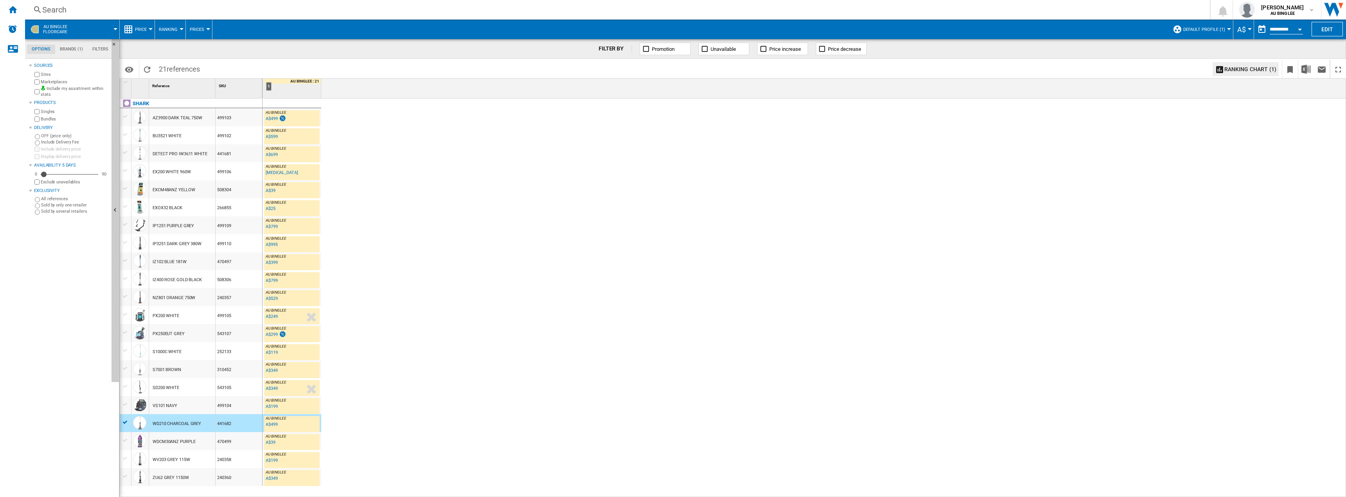
click at [167, 28] on span "Ranking" at bounding box center [168, 29] width 19 height 5
click at [167, 28] on md-backdrop at bounding box center [673, 248] width 1346 height 497
click at [206, 25] on button "Prices" at bounding box center [199, 30] width 18 height 20
click at [203, 26] on md-backdrop at bounding box center [673, 248] width 1346 height 497
click at [143, 27] on span "Price" at bounding box center [141, 29] width 12 height 5
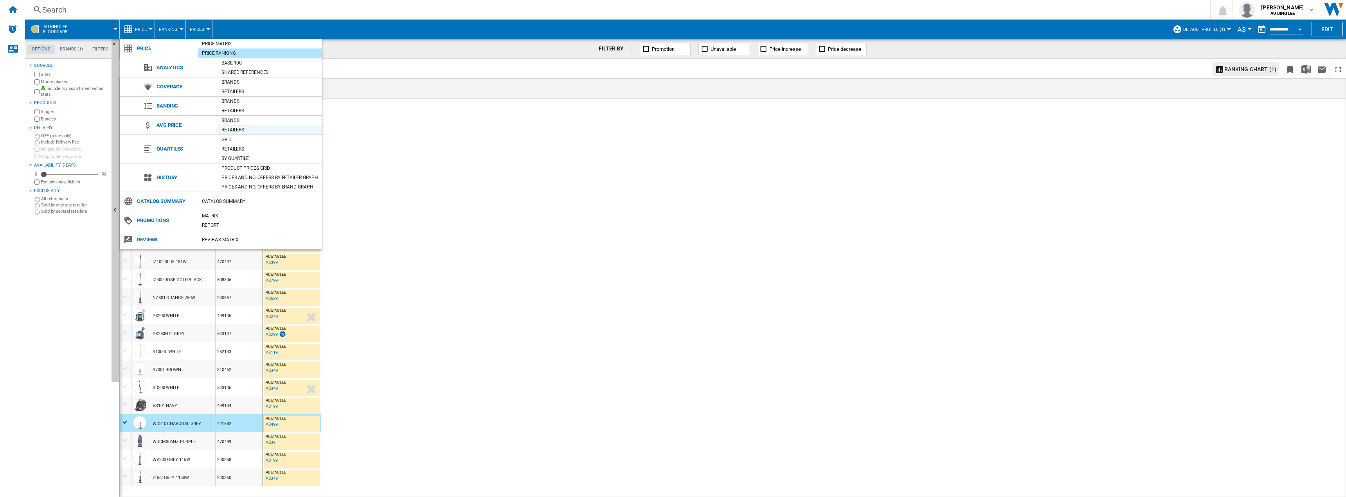
click at [242, 130] on div "Retailers" at bounding box center [270, 130] width 104 height 8
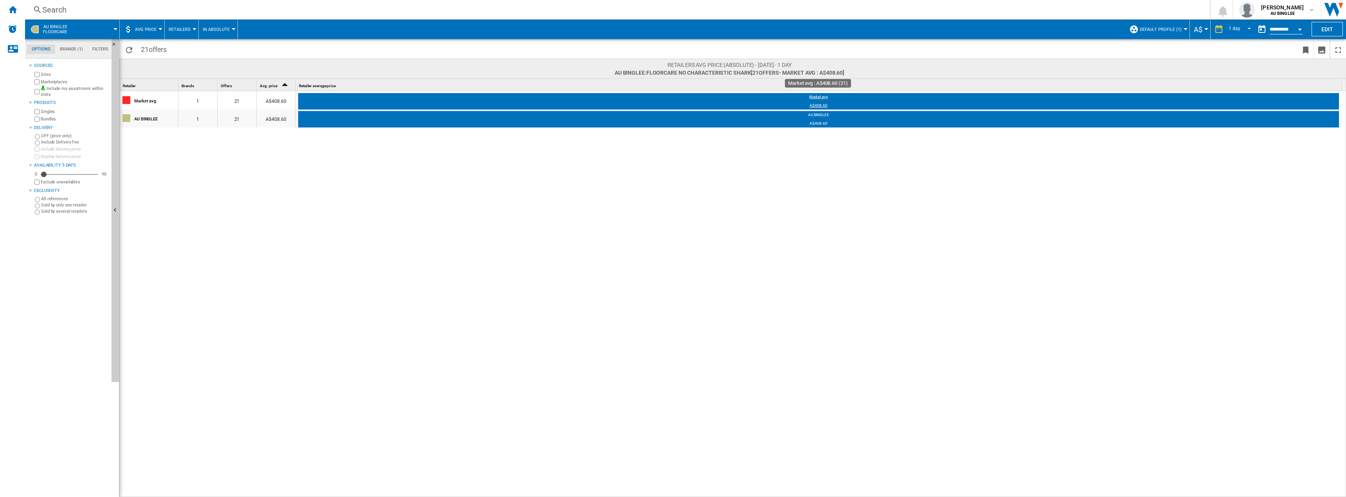
click at [821, 95] on div "Market avg" at bounding box center [818, 98] width 1041 height 8
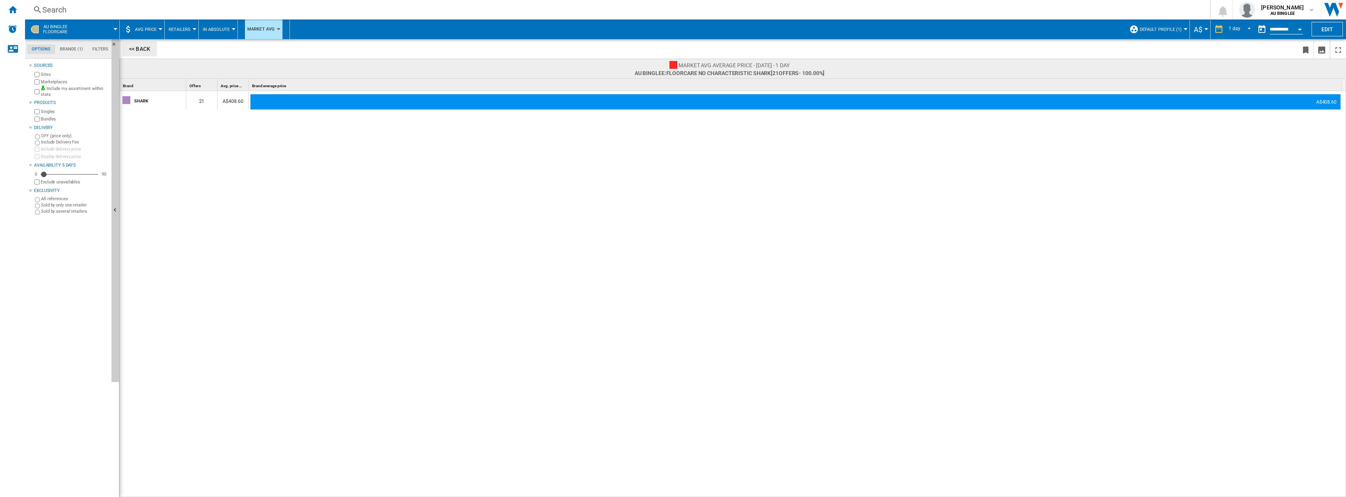
click at [135, 50] on button "<< Back" at bounding box center [139, 48] width 34 height 15
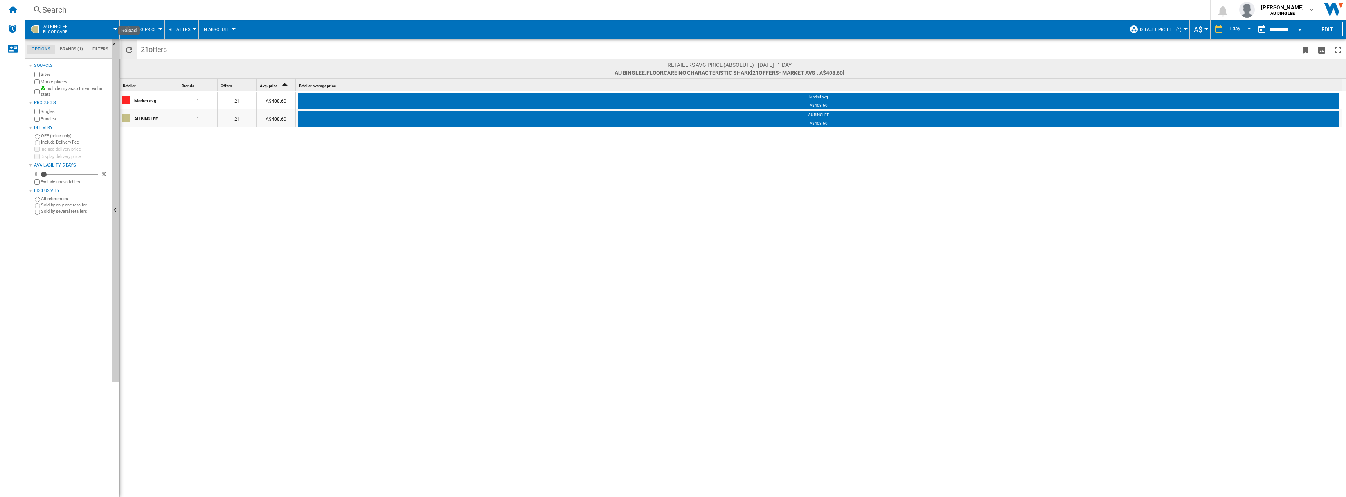
click at [133, 45] on ng-md-icon "Reload" at bounding box center [128, 49] width 9 height 9
click at [181, 29] on span "Retailers" at bounding box center [180, 29] width 22 height 5
click at [187, 65] on span "Retailers" at bounding box center [182, 67] width 23 height 7
click at [220, 32] on button "In Absolute" at bounding box center [218, 30] width 31 height 20
click at [223, 26] on md-backdrop at bounding box center [673, 248] width 1346 height 497
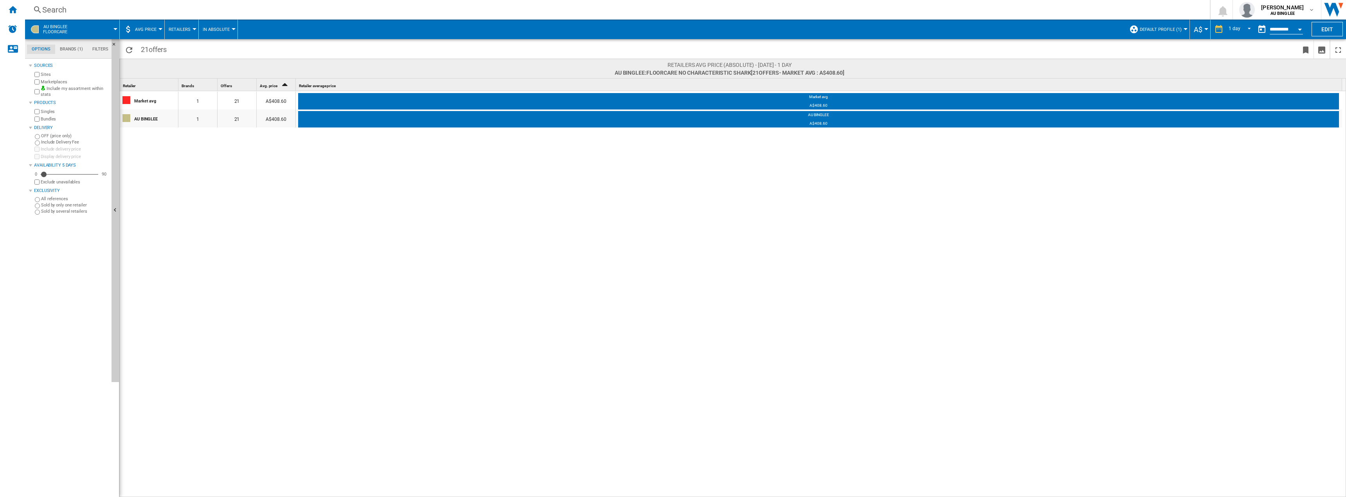
click at [143, 33] on button "AVG Price" at bounding box center [147, 30] width 25 height 20
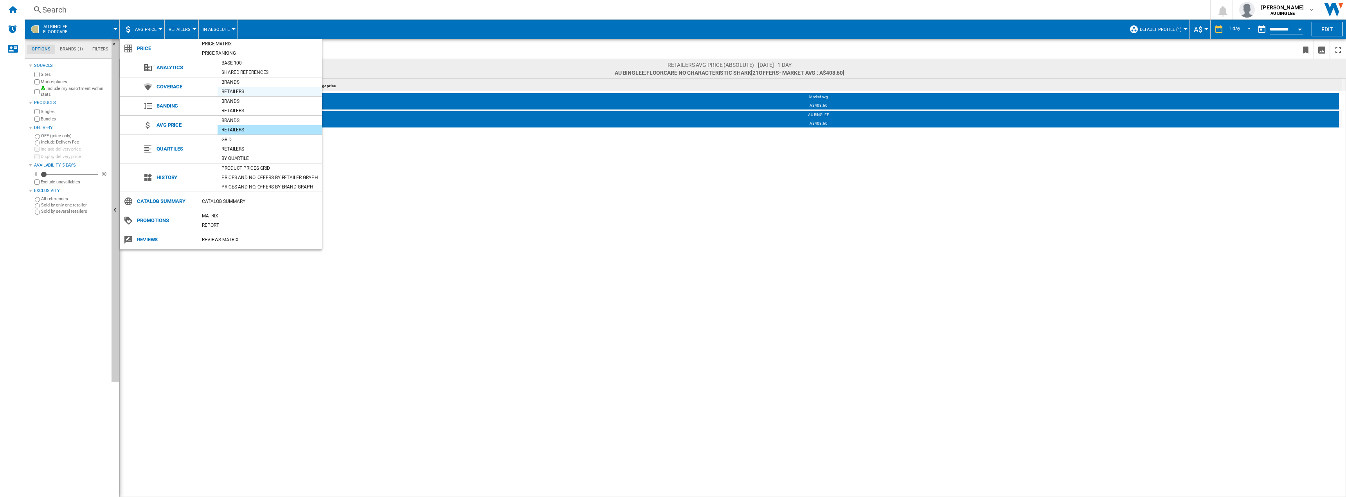
click at [230, 92] on div "Retailers" at bounding box center [270, 92] width 104 height 8
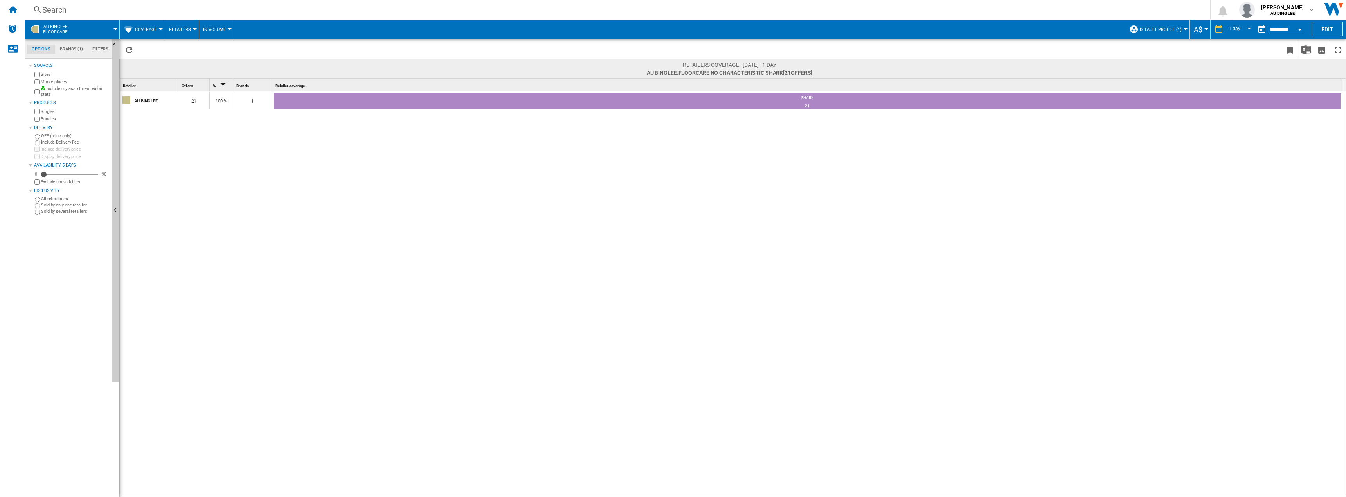
click at [146, 36] on button "Coverage" at bounding box center [148, 30] width 26 height 20
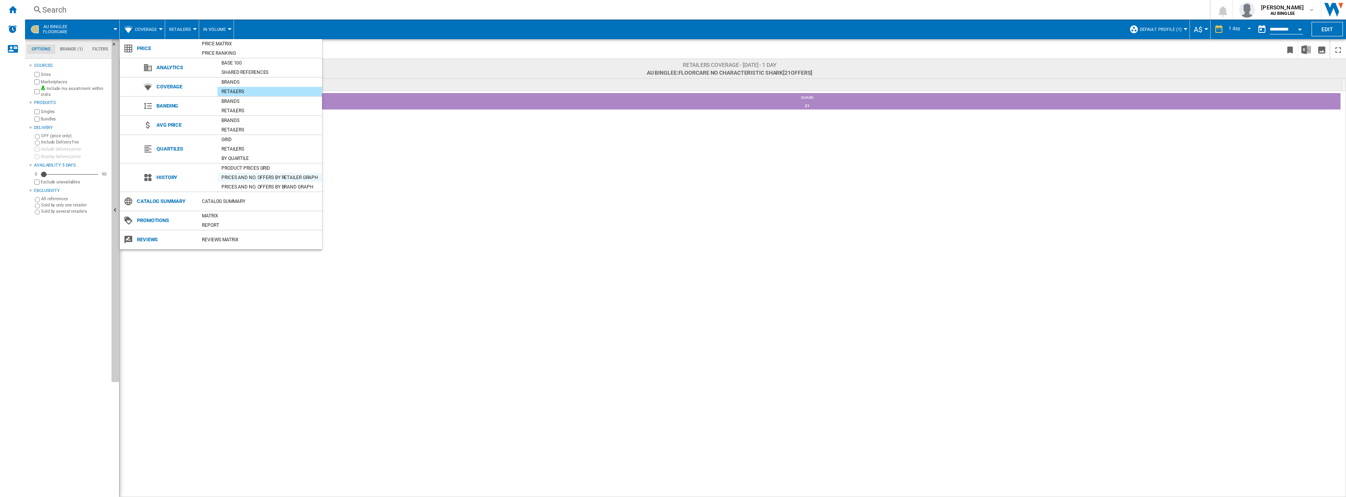
click at [265, 180] on div "Prices and No. offers by retailer graph" at bounding box center [270, 178] width 104 height 8
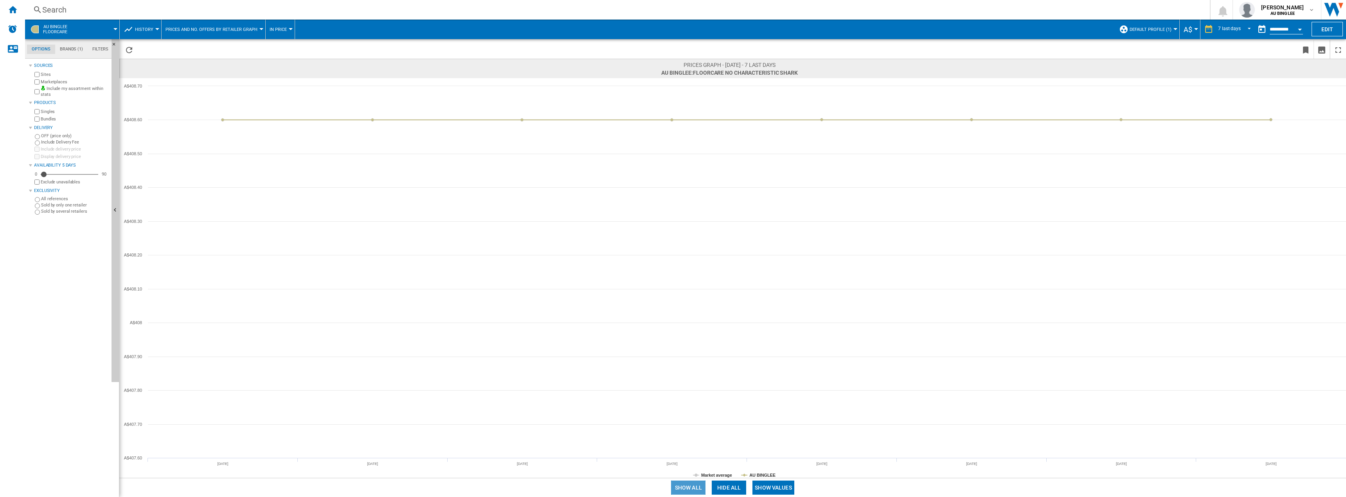
click at [683, 490] on button "Show all" at bounding box center [688, 488] width 34 height 14
click at [230, 31] on span "Prices and No. offers by retailer graph" at bounding box center [212, 29] width 92 height 5
click at [145, 33] on md-backdrop at bounding box center [673, 248] width 1346 height 497
click at [144, 29] on span "History" at bounding box center [144, 29] width 18 height 5
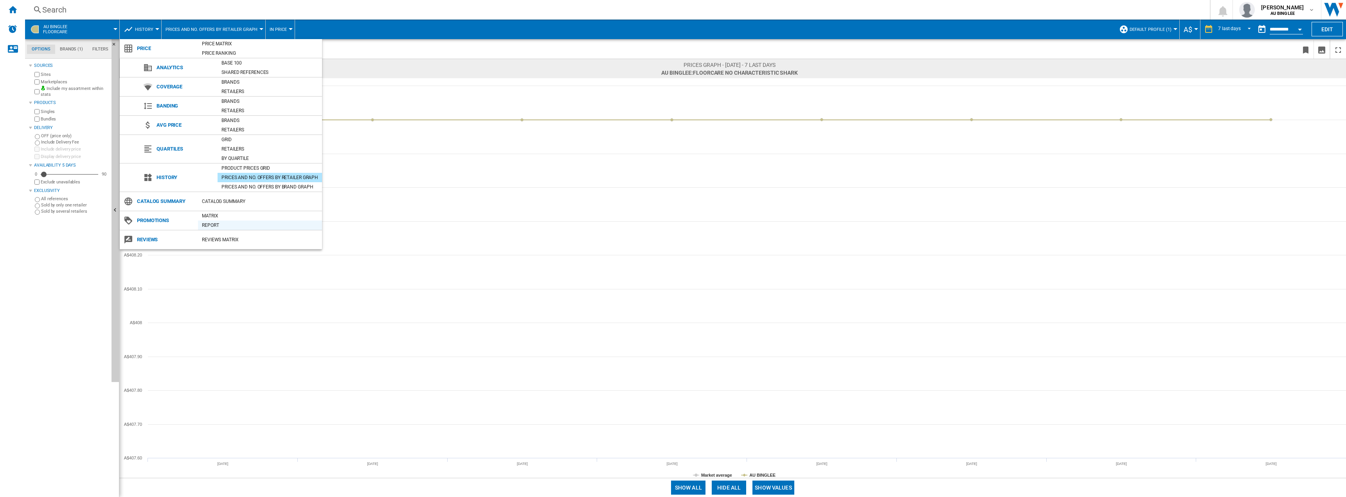
click at [214, 225] on div "Report" at bounding box center [260, 225] width 124 height 8
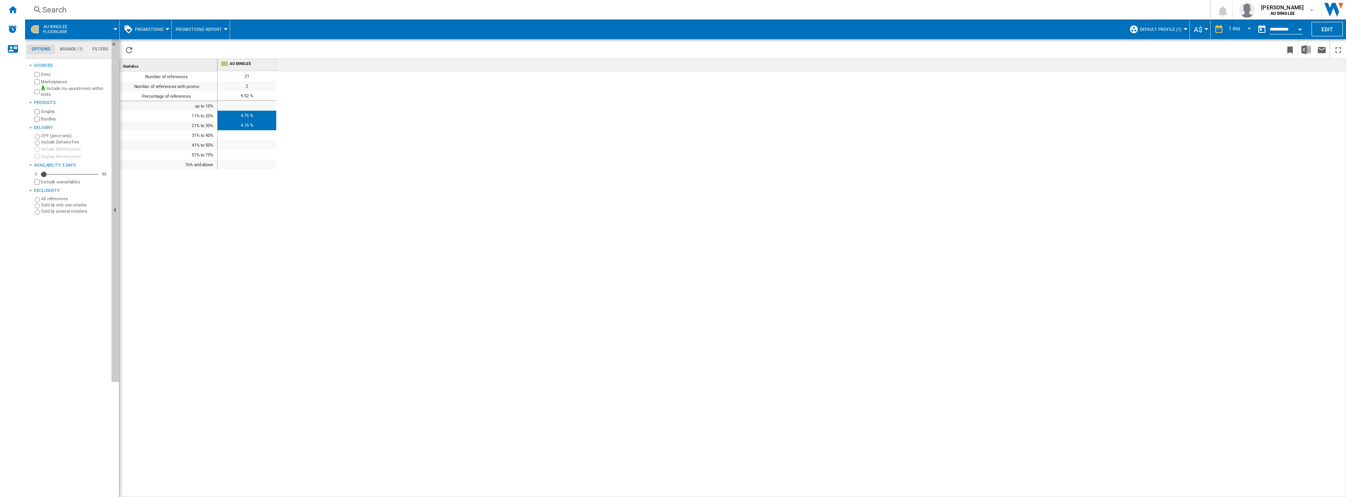
click at [78, 29] on span at bounding box center [96, 30] width 37 height 20
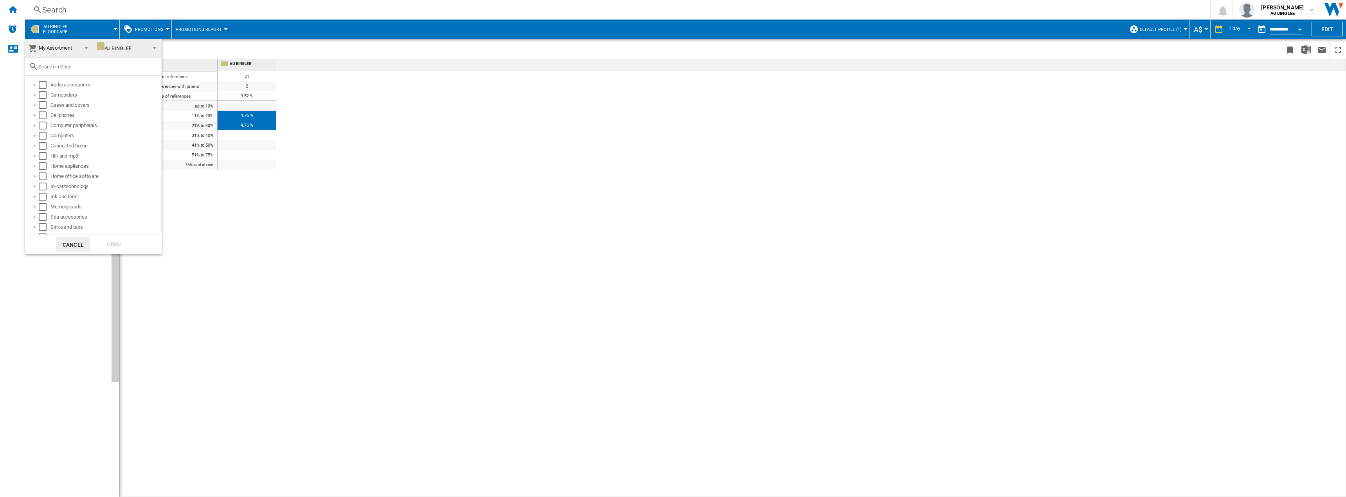
click at [78, 29] on md-backdrop at bounding box center [673, 248] width 1346 height 497
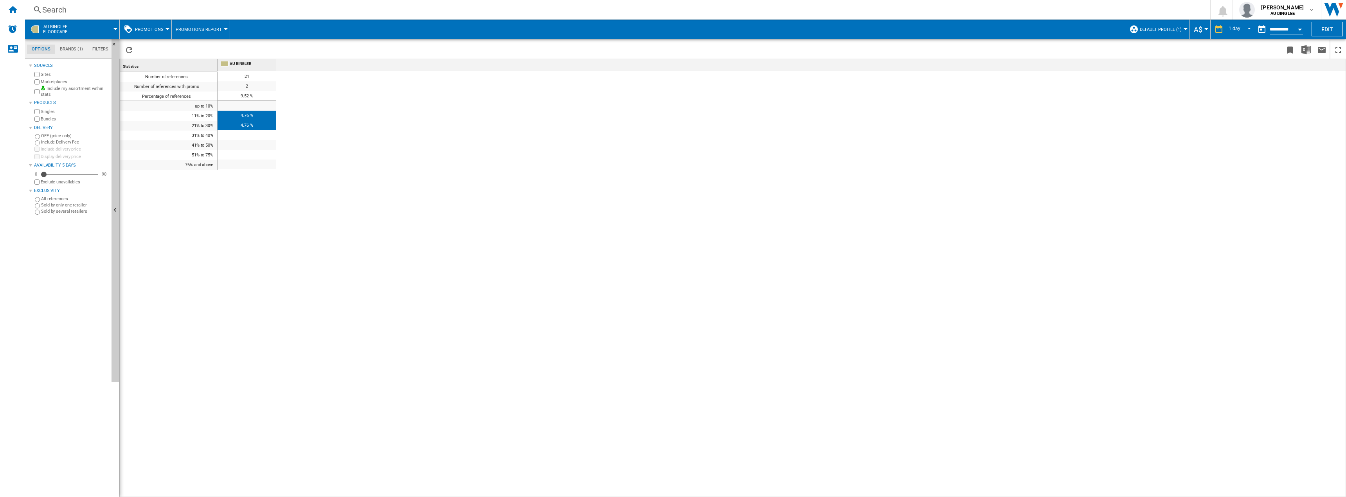
click at [164, 22] on button "Promotions" at bounding box center [151, 30] width 32 height 20
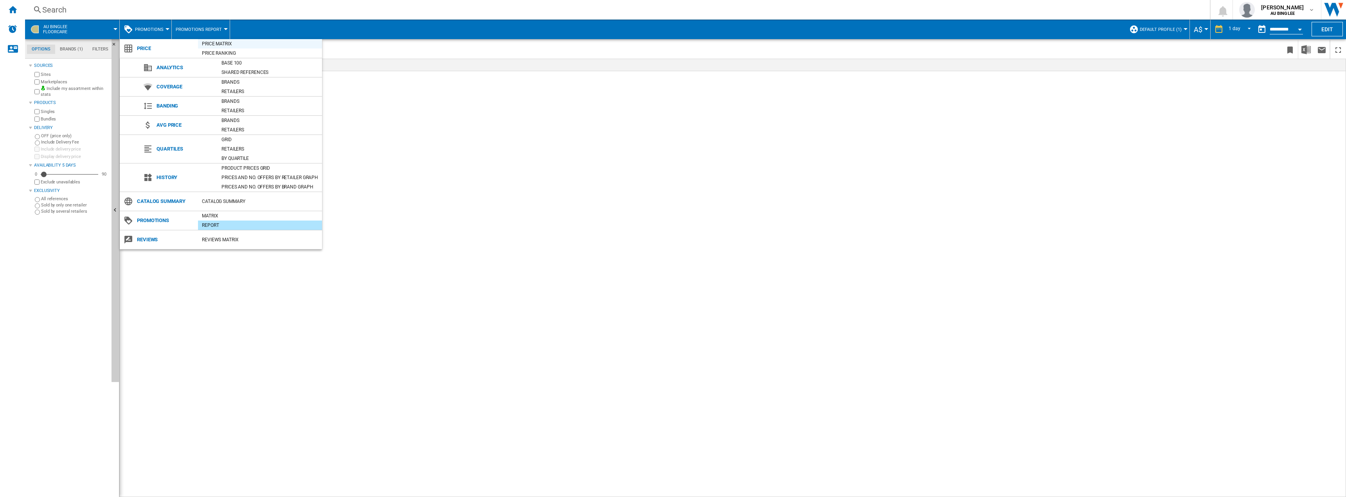
click at [212, 46] on div "Price Matrix" at bounding box center [260, 44] width 124 height 8
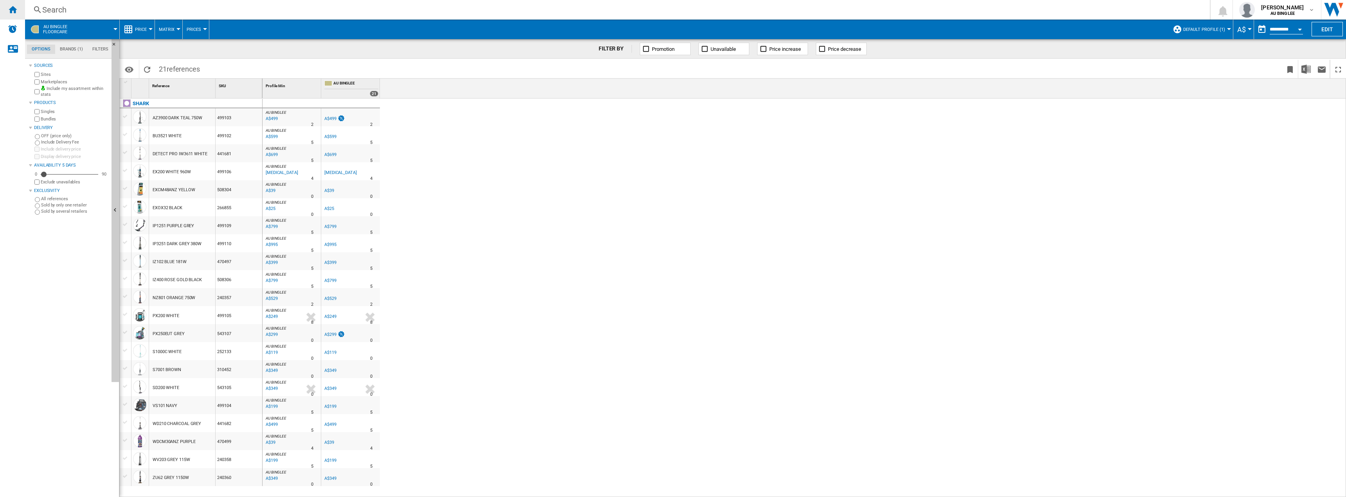
click at [11, 16] on div "Home" at bounding box center [12, 10] width 25 height 20
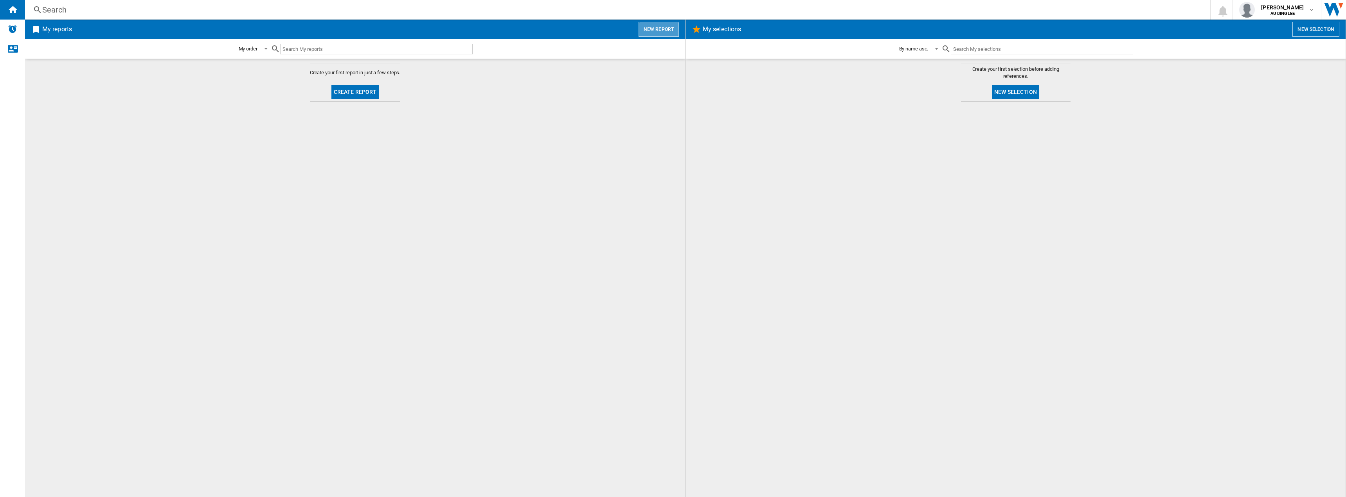
click at [666, 31] on button "New report" at bounding box center [659, 29] width 40 height 15
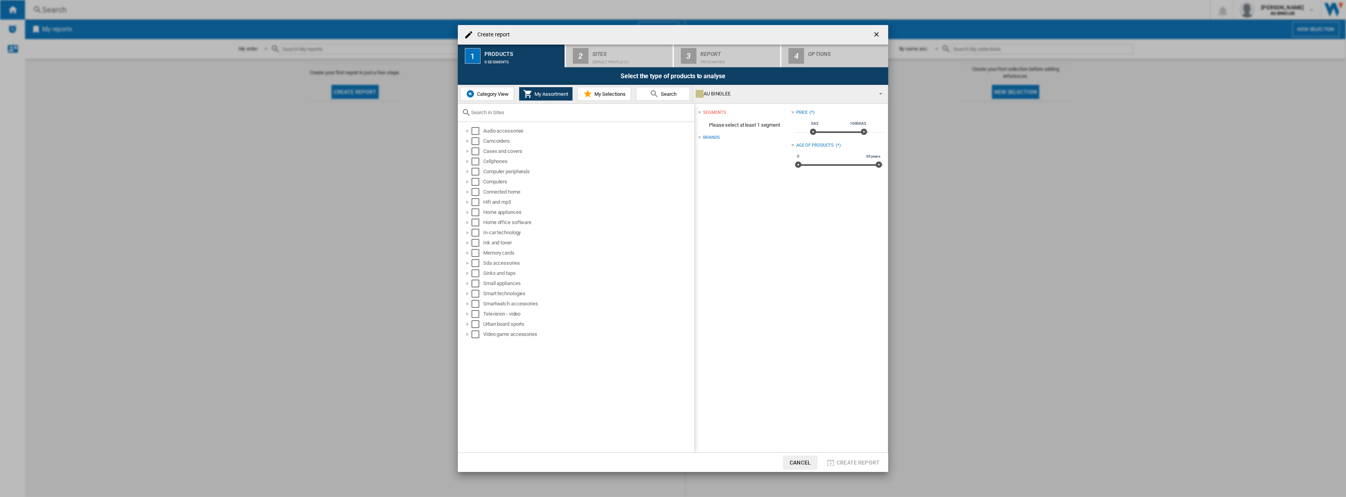
click at [499, 115] on input "Create report ..." at bounding box center [580, 113] width 219 height 6
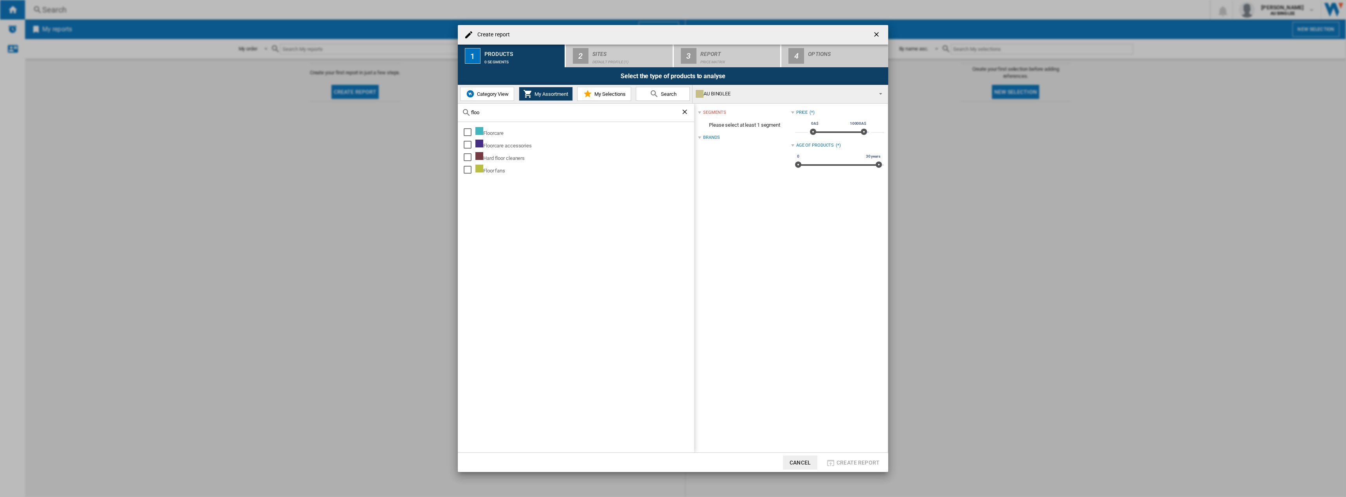
type input "floo"
click at [462, 133] on li "Floorcare" at bounding box center [578, 132] width 232 height 13
click at [465, 133] on div "Select" at bounding box center [468, 132] width 8 height 8
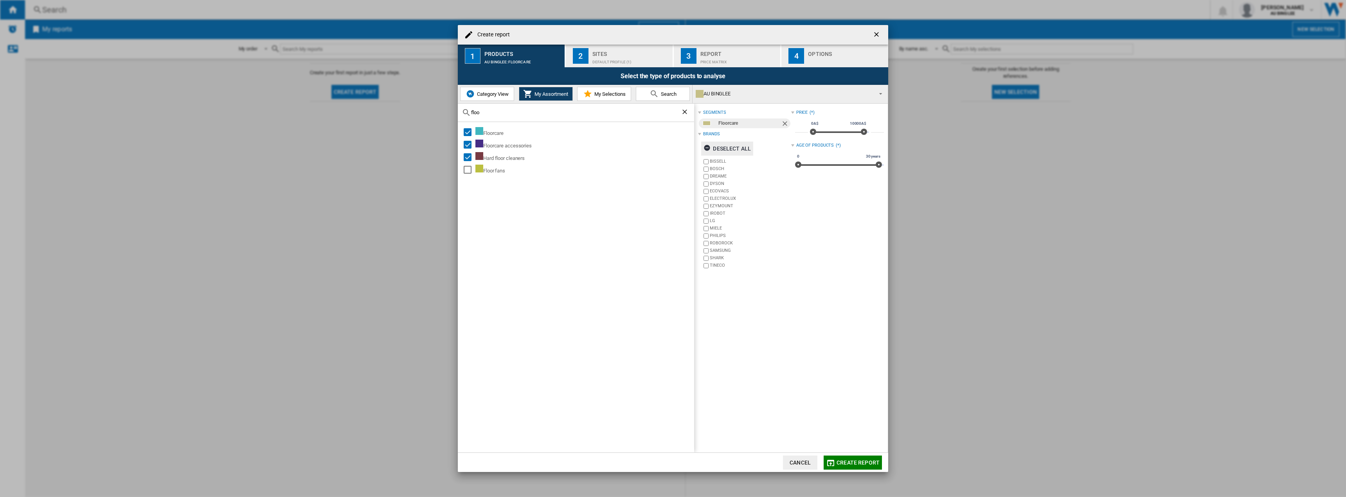
click at [708, 150] on ng-md-icon "Create report ..." at bounding box center [708, 148] width 9 height 9
click at [603, 58] on div "Default profile (1)" at bounding box center [630, 60] width 77 height 8
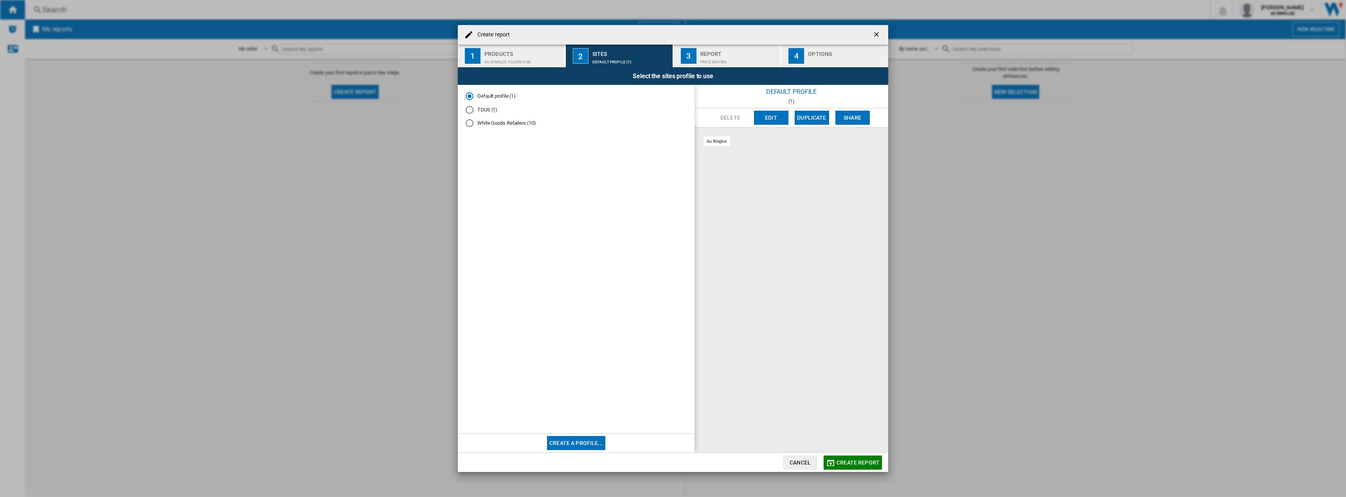
click at [475, 125] on md-radio-button "White Goods Retailers (10)" at bounding box center [576, 123] width 221 height 7
click at [468, 93] on div "Default profile (1)" at bounding box center [470, 96] width 8 height 8
click at [477, 125] on md-radio-button "White Goods Retailers (10)" at bounding box center [576, 123] width 221 height 7
click at [714, 55] on div "Report" at bounding box center [738, 52] width 77 height 8
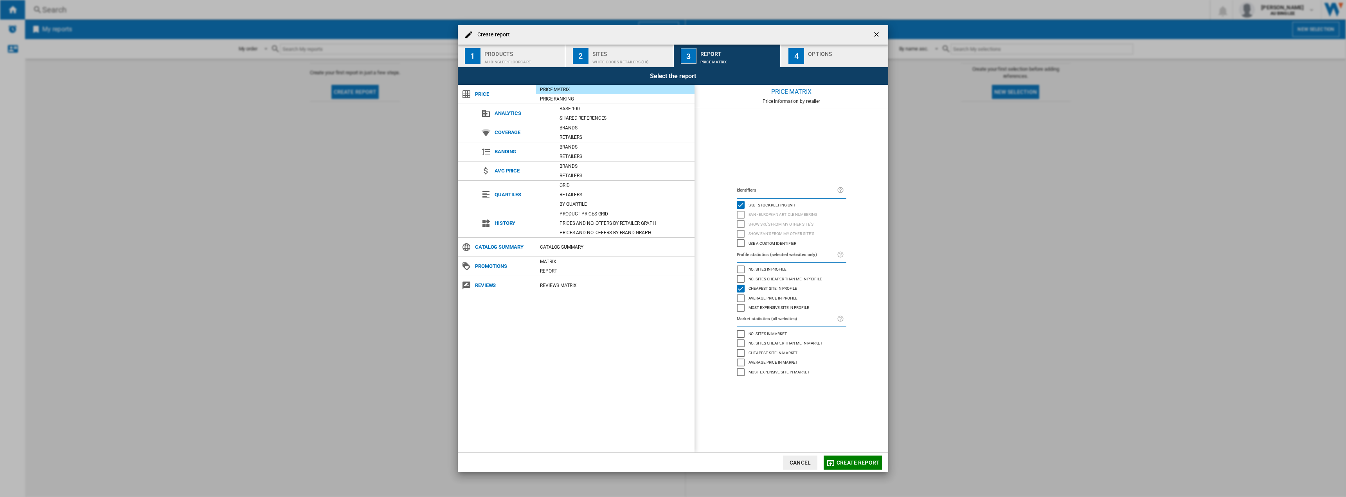
click at [824, 54] on div "Options" at bounding box center [846, 52] width 77 height 8
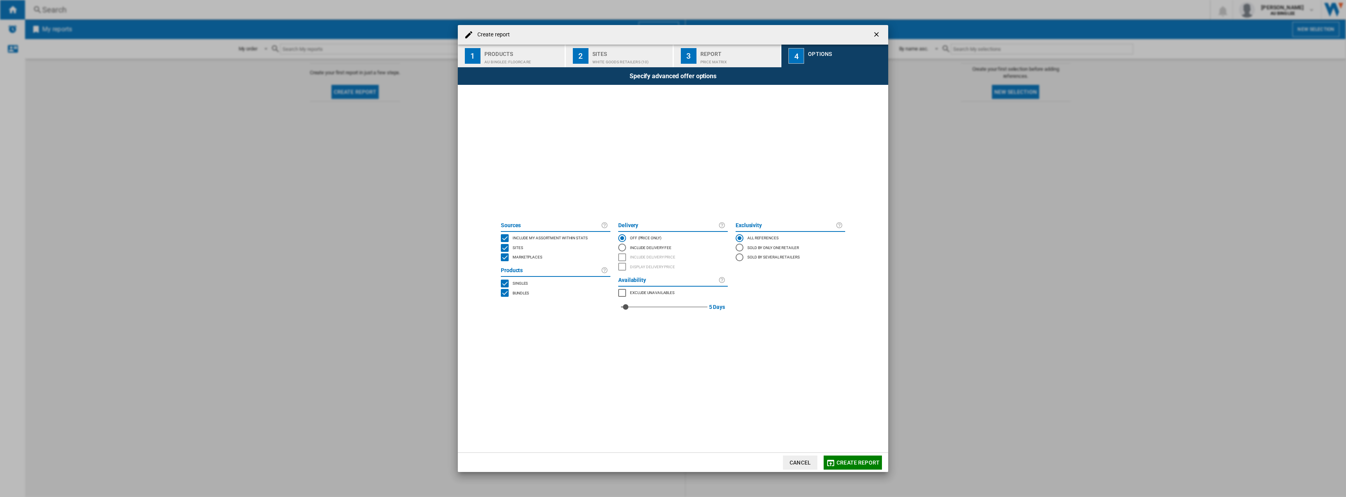
click at [858, 465] on span "Create report" at bounding box center [858, 463] width 43 height 6
